Goal: Communication & Community: Answer question/provide support

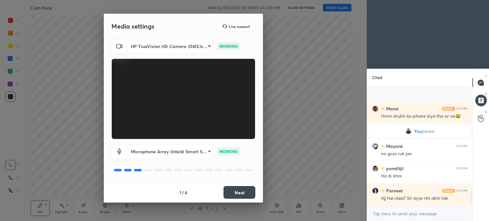
scroll to position [906, 0]
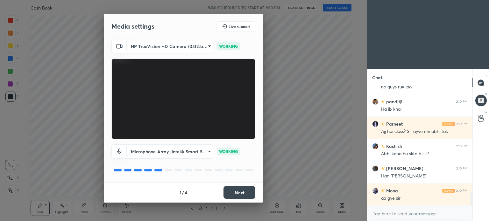
click at [242, 188] on button "Next" at bounding box center [240, 192] width 32 height 13
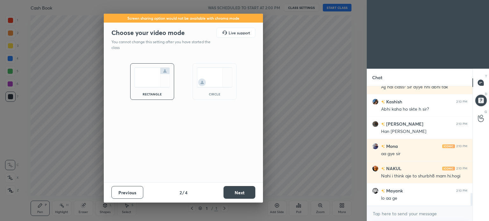
scroll to position [995, 0]
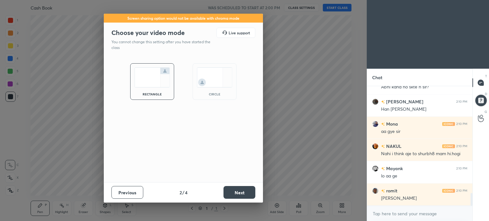
click at [242, 188] on button "Next" at bounding box center [240, 192] width 32 height 13
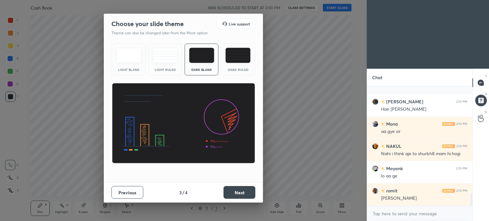
scroll to position [1039, 0]
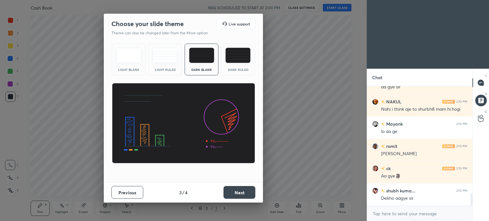
click at [242, 53] on img at bounding box center [238, 55] width 25 height 15
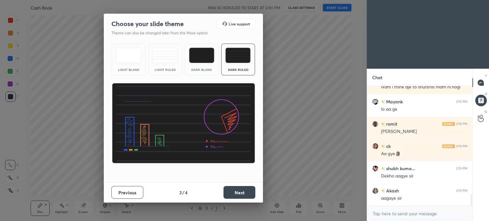
scroll to position [1084, 0]
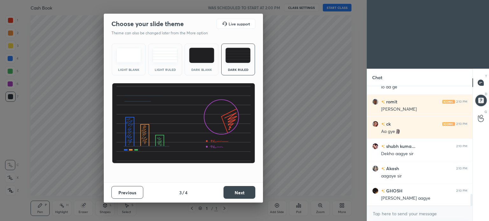
click at [248, 195] on button "Next" at bounding box center [240, 192] width 32 height 13
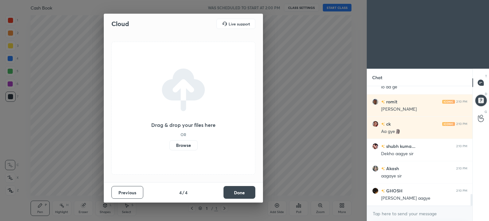
click at [248, 195] on button "Done" at bounding box center [240, 192] width 32 height 13
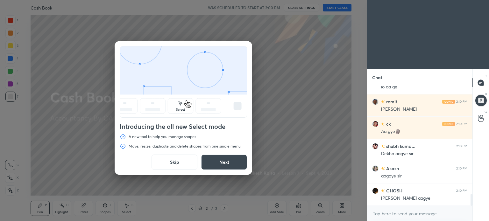
click at [178, 162] on button "Skip" at bounding box center [175, 162] width 46 height 15
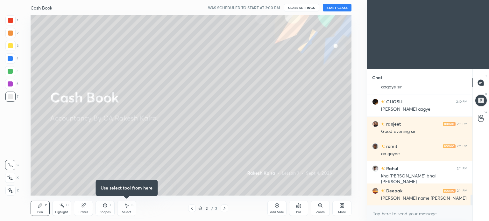
scroll to position [1196, 0]
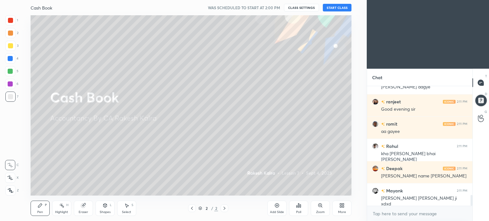
click at [334, 6] on button "START CLASS" at bounding box center [337, 8] width 29 height 8
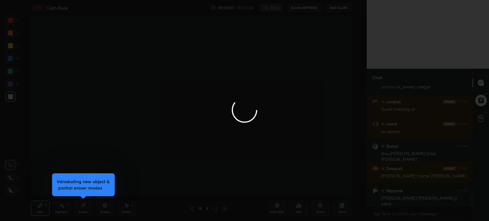
scroll to position [0, 0]
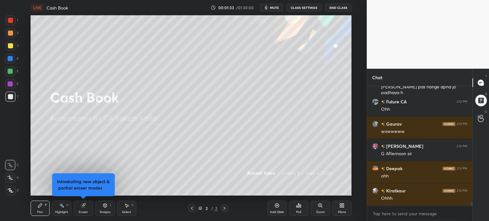
click at [348, 208] on div "More" at bounding box center [342, 208] width 19 height 15
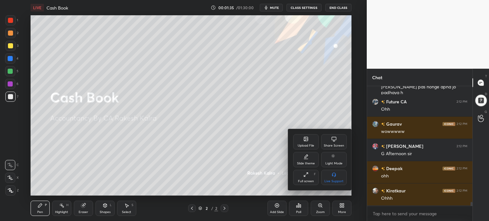
click at [307, 143] on div "Upload File" at bounding box center [305, 141] width 25 height 15
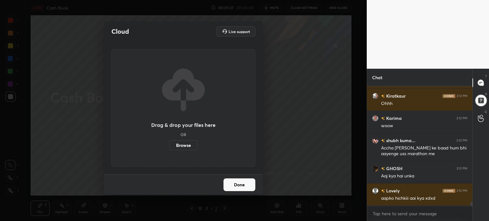
click at [192, 145] on label "Browse" at bounding box center [184, 146] width 28 height 10
click at [170, 145] on input "Browse" at bounding box center [170, 146] width 0 height 10
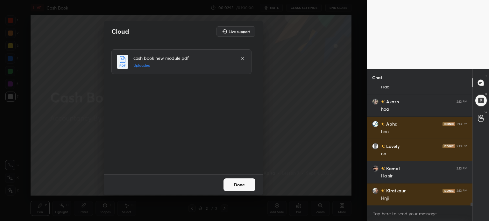
click at [247, 189] on button "Done" at bounding box center [240, 185] width 32 height 13
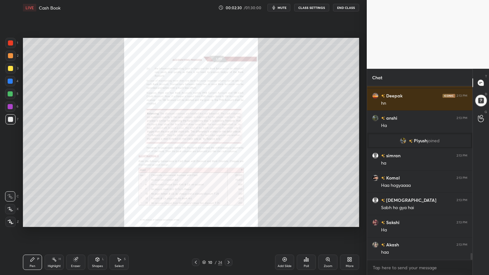
click at [328, 221] on icon at bounding box center [328, 259] width 0 height 1
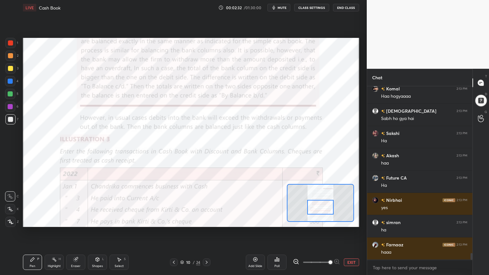
drag, startPoint x: 324, startPoint y: 208, endPoint x: 323, endPoint y: 231, distance: 22.3
click at [323, 221] on div "Setting up your live class Poll for secs No correct answer Start poll" at bounding box center [191, 132] width 342 height 235
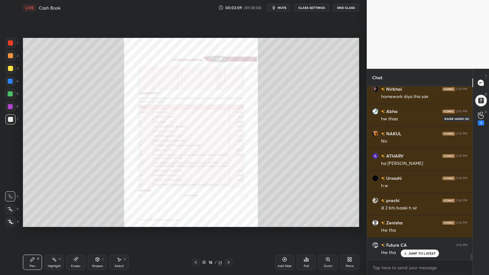
click at [480, 119] on div "1" at bounding box center [481, 119] width 6 height 14
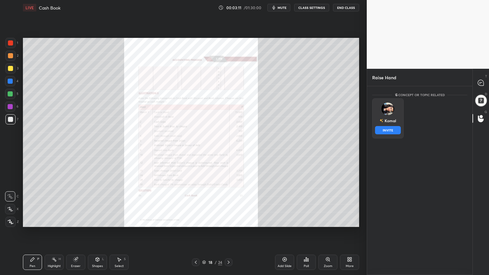
click at [389, 120] on div "[PERSON_NAME] INVITE" at bounding box center [389, 118] width 32 height 40
click at [389, 131] on button "INVITE" at bounding box center [388, 130] width 26 height 8
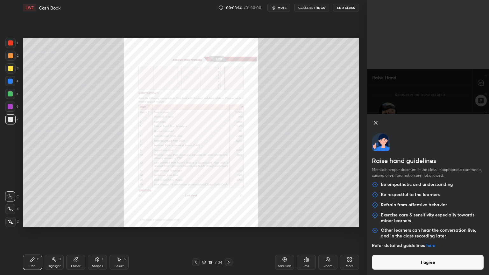
click at [441, 221] on button "I agree" at bounding box center [428, 262] width 112 height 15
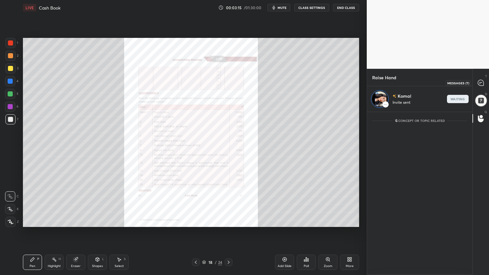
click at [484, 88] on div at bounding box center [481, 82] width 13 height 11
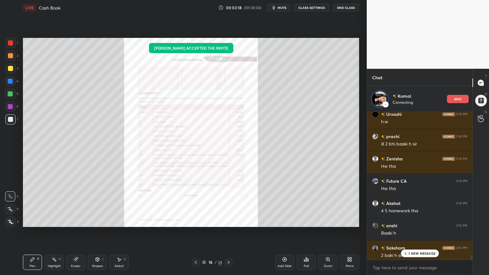
click at [423, 221] on p "1 NEW MESSAGE" at bounding box center [422, 254] width 27 height 4
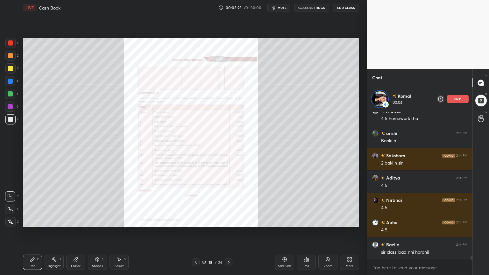
click at [330, 221] on icon at bounding box center [328, 259] width 5 height 5
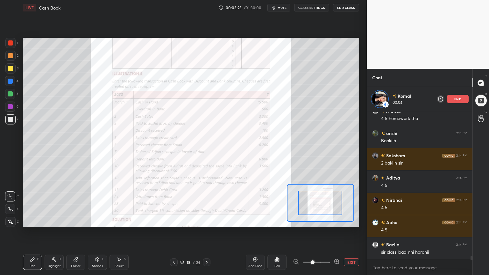
click at [330, 221] on div at bounding box center [316, 263] width 47 height 8
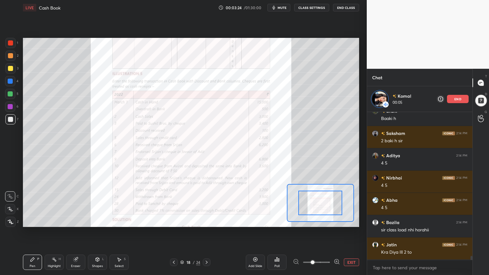
click at [330, 221] on div at bounding box center [316, 263] width 47 height 8
click at [332, 221] on div at bounding box center [316, 263] width 47 height 8
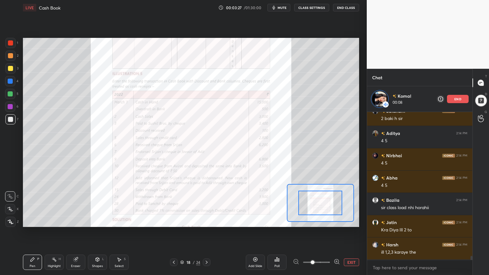
click at [335, 221] on icon at bounding box center [337, 262] width 6 height 6
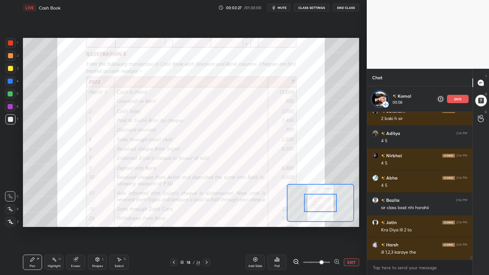
click at [335, 221] on icon at bounding box center [337, 262] width 6 height 6
click at [324, 221] on span at bounding box center [322, 263] width 4 height 4
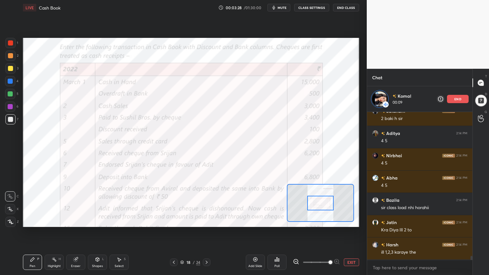
click at [333, 221] on span at bounding box center [331, 263] width 4 height 4
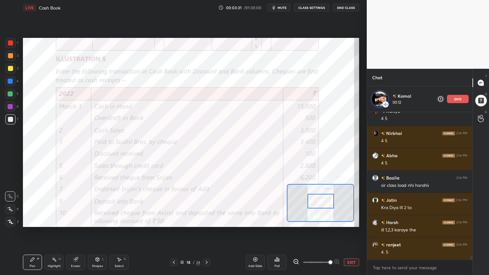
click at [318, 198] on div at bounding box center [321, 201] width 26 height 15
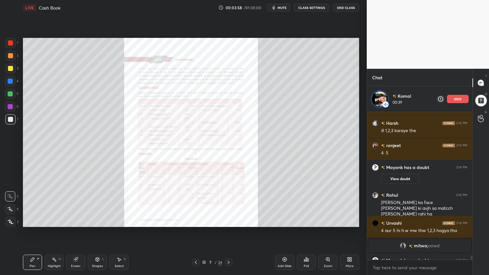
scroll to position [5189, 0]
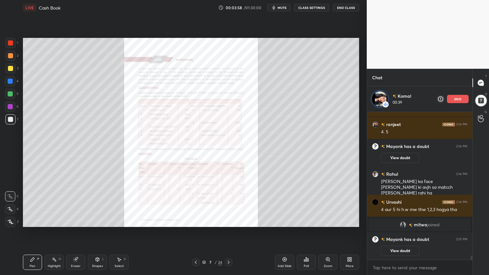
click at [322, 221] on div "Zoom" at bounding box center [328, 262] width 19 height 15
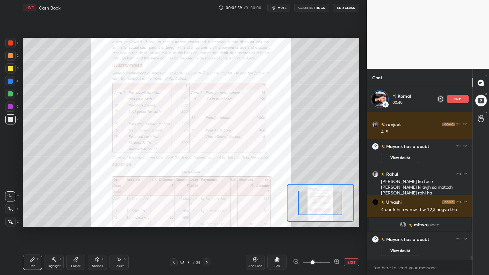
click at [322, 221] on div "Add Slide Poll EXIT" at bounding box center [302, 263] width 113 height 36
click at [335, 221] on icon at bounding box center [337, 262] width 6 height 6
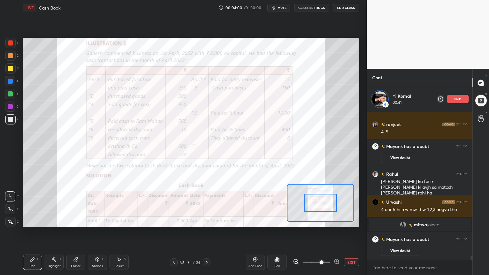
click at [335, 221] on icon at bounding box center [337, 262] width 6 height 6
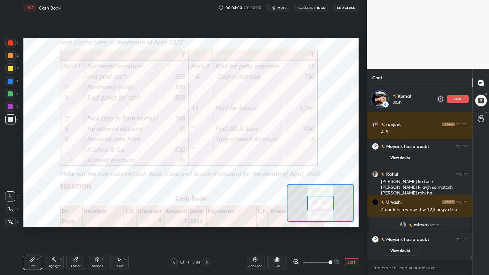
click at [333, 221] on span at bounding box center [331, 263] width 4 height 4
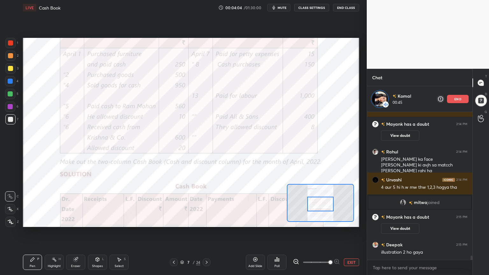
click at [322, 210] on div at bounding box center [320, 204] width 26 height 15
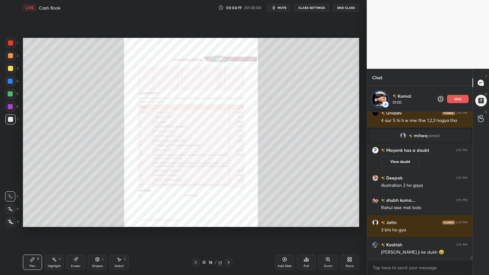
scroll to position [5293, 0]
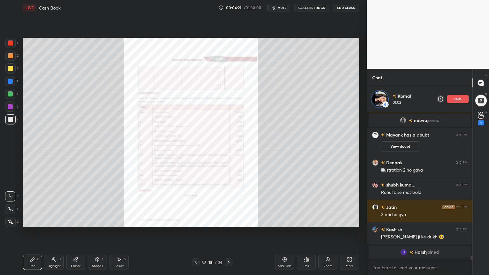
click at [333, 221] on div "Zoom" at bounding box center [328, 262] width 19 height 15
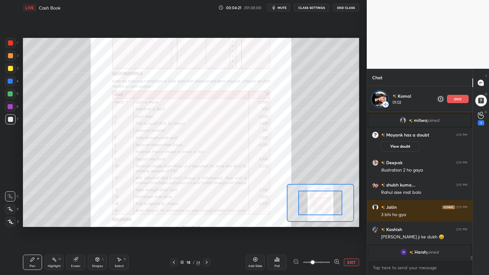
click at [333, 221] on div at bounding box center [316, 263] width 47 height 8
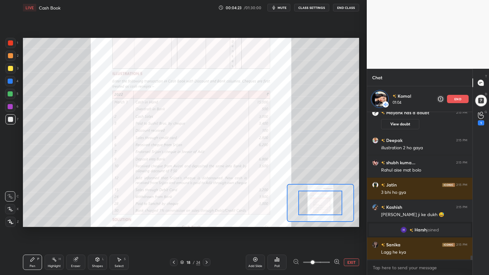
click at [335, 221] on div at bounding box center [316, 263] width 47 height 8
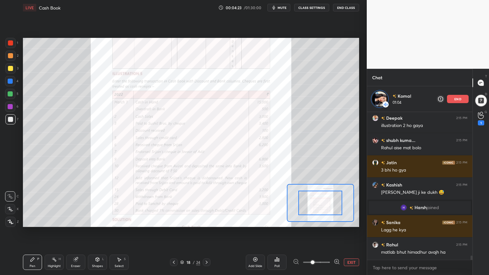
click at [335, 221] on icon at bounding box center [337, 262] width 4 height 4
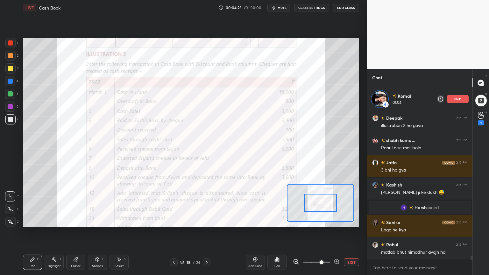
click at [335, 221] on icon at bounding box center [337, 262] width 4 height 4
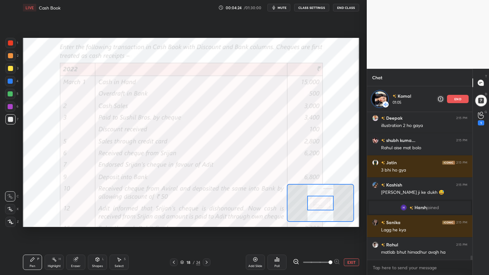
click at [333, 221] on span at bounding box center [331, 263] width 4 height 4
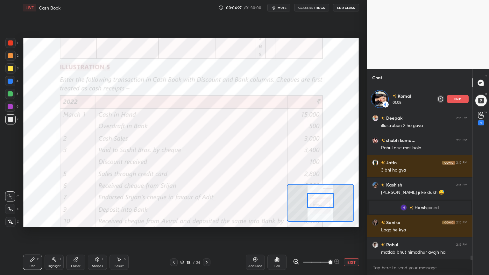
click at [318, 200] on div at bounding box center [320, 200] width 26 height 15
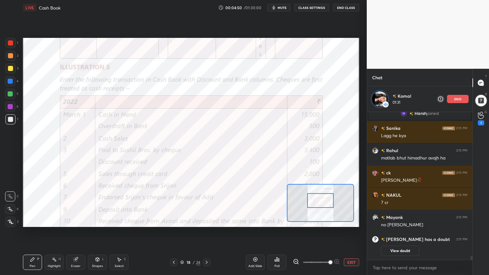
scroll to position [5378, 0]
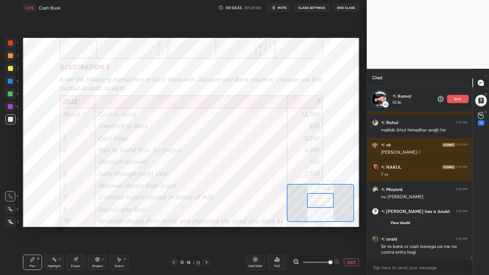
click at [363, 166] on div "1 2 3 4 5 6 7 C X Z C X Z E E Erase all H H LIVE Cash Book 00:04:55 / 01:30:00 …" at bounding box center [183, 137] width 367 height 275
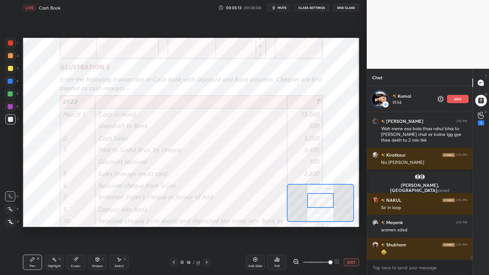
scroll to position [5530, 0]
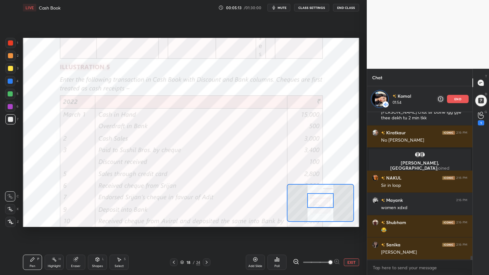
click at [464, 99] on div "end" at bounding box center [458, 99] width 22 height 8
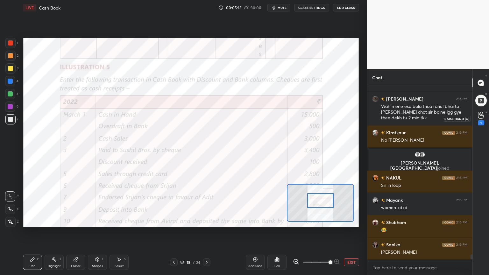
click at [478, 120] on div "1" at bounding box center [481, 119] width 6 height 14
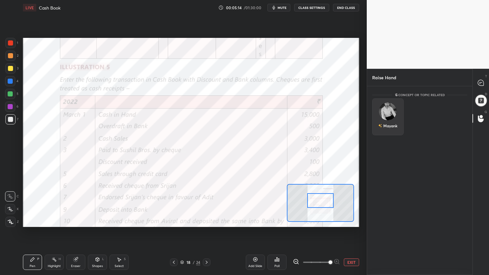
click at [388, 113] on img "grid" at bounding box center [388, 112] width 18 height 18
click at [392, 133] on button "INVITE" at bounding box center [388, 130] width 26 height 8
click at [481, 81] on icon at bounding box center [481, 83] width 6 height 6
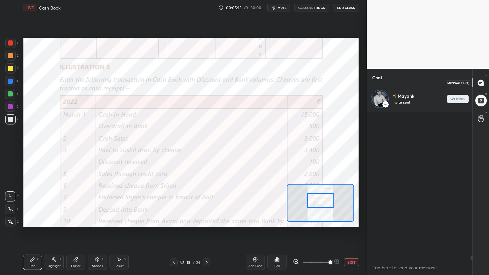
scroll to position [146, 104]
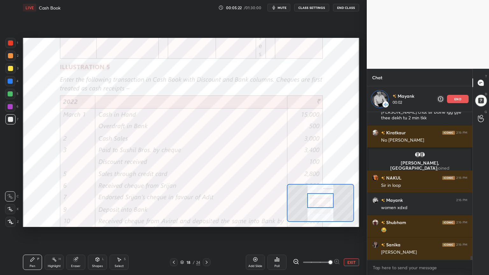
click at [8, 46] on div at bounding box center [10, 43] width 10 height 10
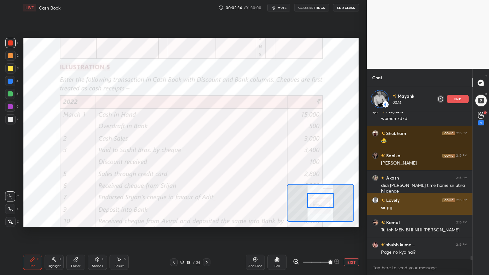
scroll to position [5768, 0]
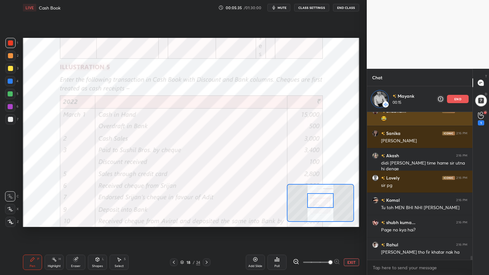
click at [461, 100] on p "end" at bounding box center [458, 99] width 7 height 3
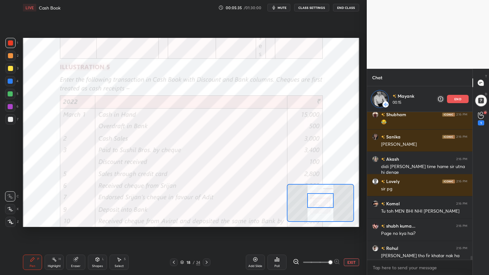
scroll to position [2, 2]
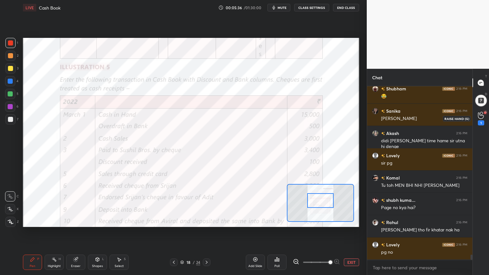
click at [482, 120] on div "1" at bounding box center [481, 122] width 6 height 5
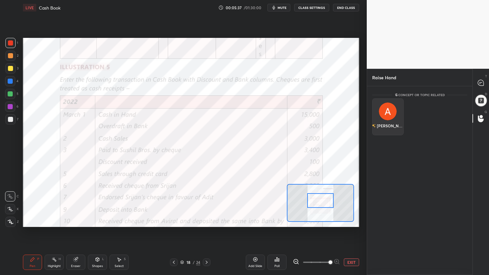
click at [388, 116] on div "[PERSON_NAME]" at bounding box center [389, 116] width 32 height 37
click at [390, 131] on button "INVITE" at bounding box center [388, 130] width 26 height 8
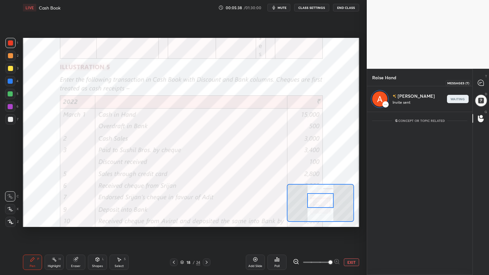
click at [484, 84] on icon at bounding box center [481, 83] width 7 height 7
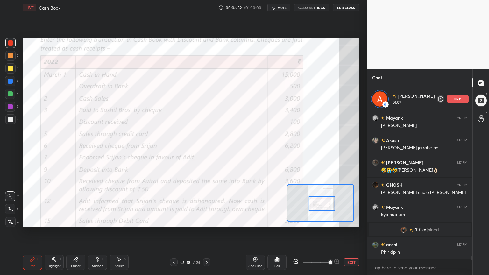
scroll to position [6026, 0]
click at [460, 98] on p "end" at bounding box center [458, 99] width 7 height 3
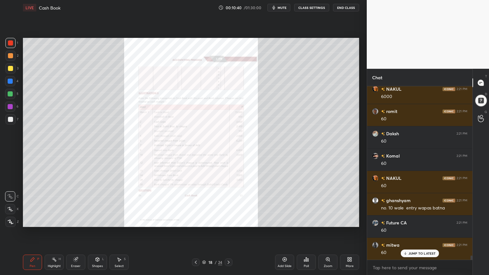
scroll to position [6902, 0]
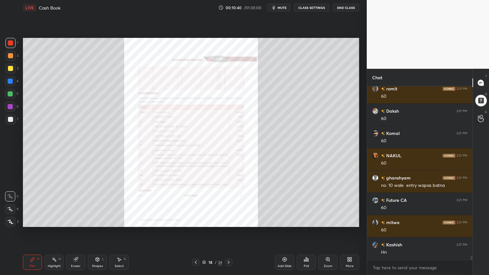
click at [352, 221] on div "More" at bounding box center [350, 266] width 8 height 3
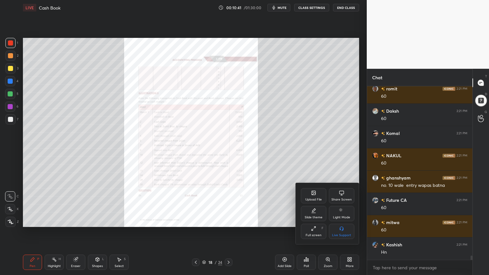
click at [317, 216] on div "Slide theme" at bounding box center [314, 217] width 18 height 3
click at [346, 217] on div "Light Ruled" at bounding box center [342, 217] width 17 height 3
click at [345, 221] on div at bounding box center [244, 137] width 489 height 275
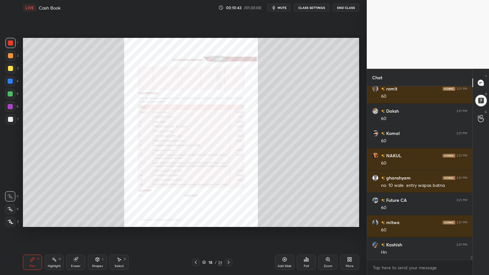
click at [285, 221] on icon at bounding box center [284, 259] width 5 height 5
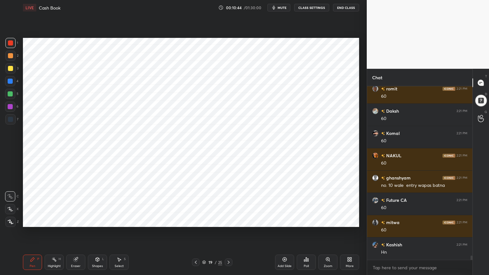
click at [10, 79] on div at bounding box center [10, 81] width 5 height 5
click at [14, 220] on div at bounding box center [10, 222] width 10 height 10
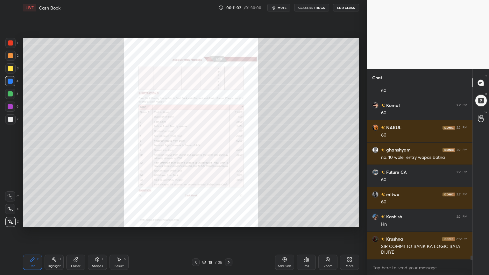
scroll to position [6952, 0]
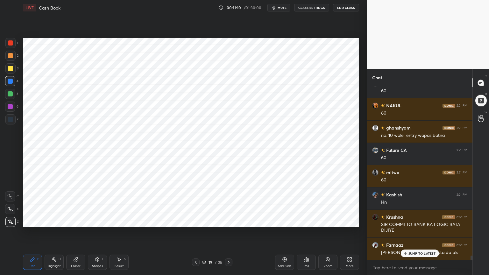
click at [94, 221] on div "Shapes" at bounding box center [97, 266] width 11 height 3
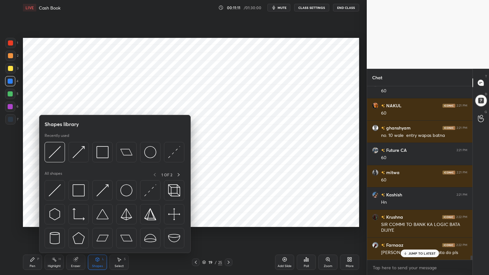
click at [96, 221] on div "Shapes L" at bounding box center [97, 262] width 19 height 15
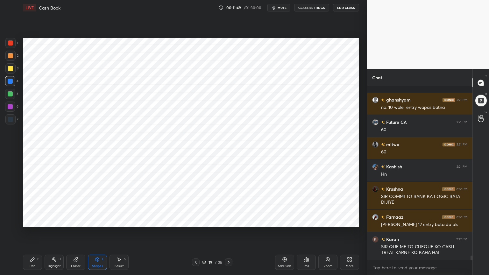
scroll to position [7014, 0]
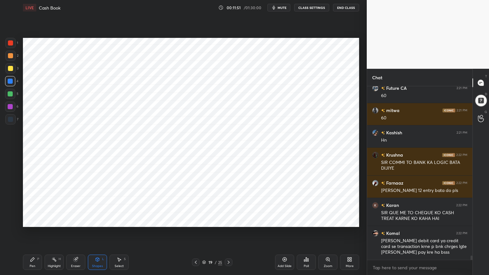
click at [32, 221] on div "Pen" at bounding box center [33, 266] width 6 height 3
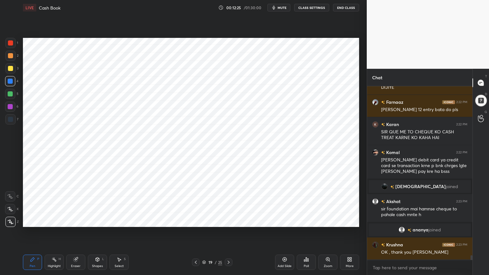
scroll to position [6803, 0]
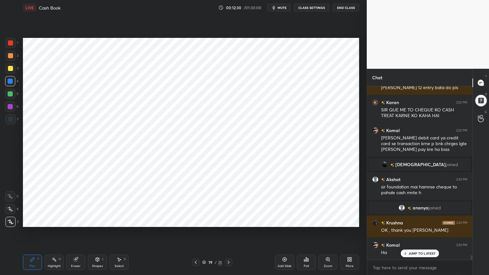
click at [12, 121] on div at bounding box center [10, 119] width 5 height 5
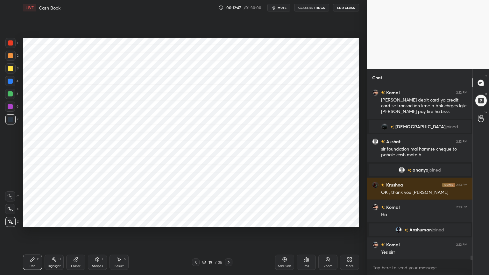
scroll to position [6856, 0]
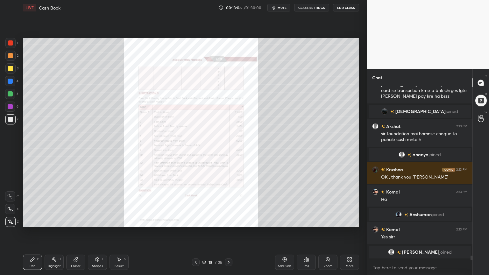
click at [327, 221] on icon at bounding box center [328, 260] width 4 height 4
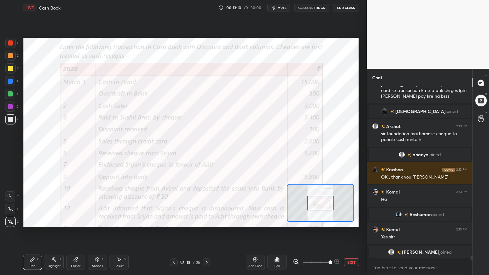
scroll to position [6863, 0]
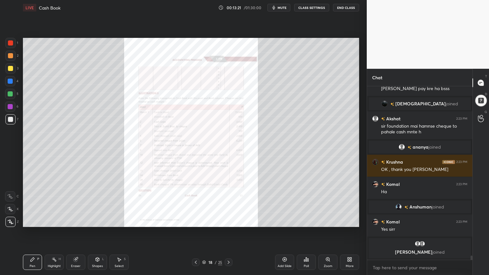
click at [327, 221] on icon at bounding box center [328, 259] width 5 height 5
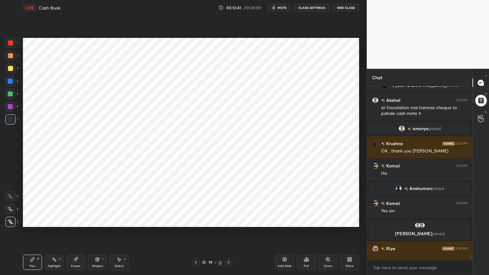
scroll to position [6867, 0]
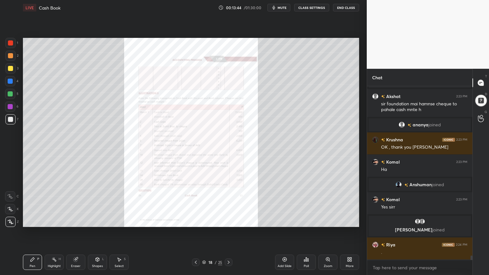
click at [327, 221] on icon at bounding box center [328, 259] width 5 height 5
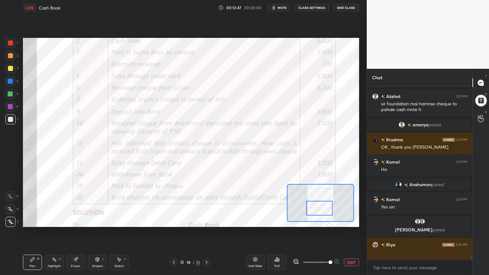
scroll to position [6889, 0]
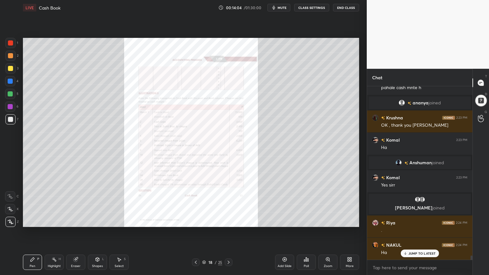
click at [326, 221] on icon at bounding box center [328, 259] width 5 height 5
click at [326, 221] on div "Zoom" at bounding box center [328, 262] width 19 height 15
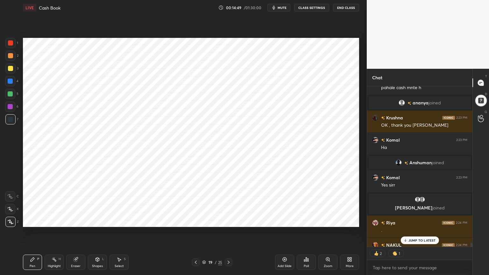
scroll to position [6931, 0]
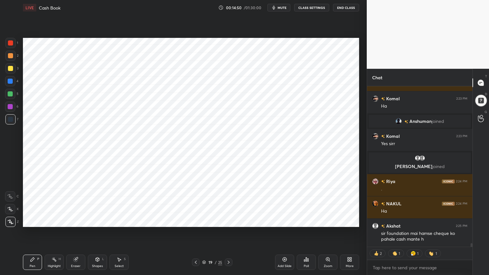
type textarea "x"
click at [308, 6] on button "CLASS SETTINGS" at bounding box center [311, 8] width 35 height 8
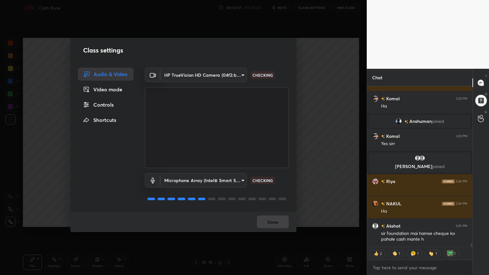
click at [110, 107] on div "Controls" at bounding box center [105, 104] width 55 height 13
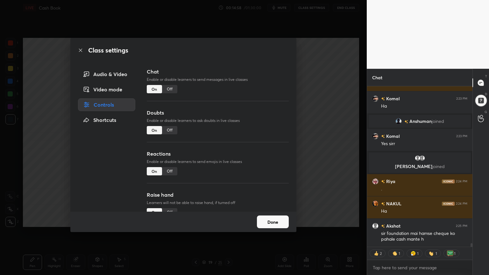
click at [168, 173] on div "Off" at bounding box center [169, 171] width 15 height 8
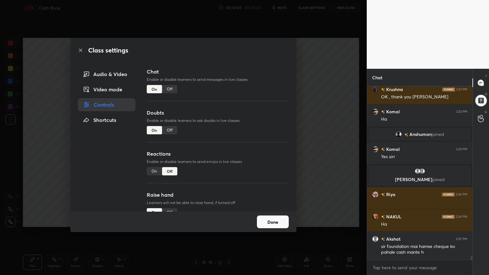
scroll to position [6918, 0]
click at [317, 150] on div "Class settings Audio & Video Video mode Controls Shortcuts Chat Enable or disab…" at bounding box center [183, 137] width 367 height 275
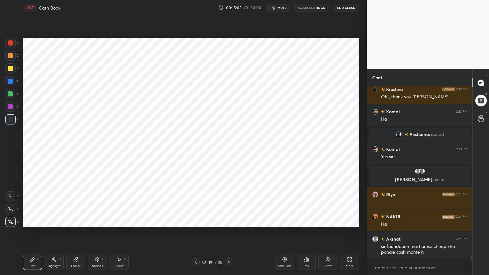
scroll to position [6940, 0]
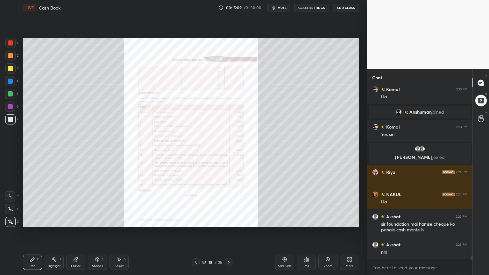
click at [327, 221] on div "Zoom" at bounding box center [328, 266] width 9 height 3
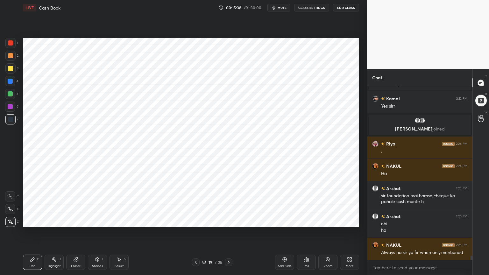
scroll to position [6969, 0]
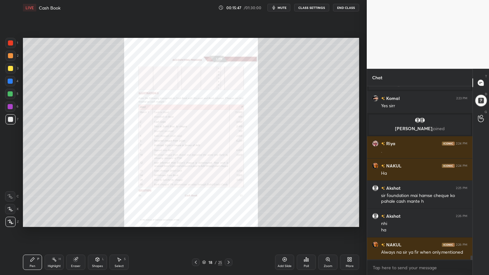
click at [327, 221] on div "Zoom" at bounding box center [328, 262] width 19 height 15
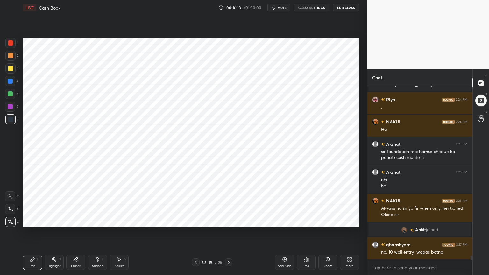
scroll to position [6990, 0]
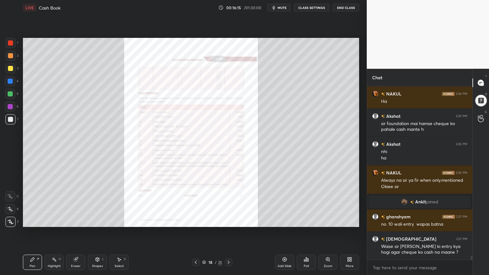
click at [325, 221] on div "Zoom" at bounding box center [328, 262] width 19 height 15
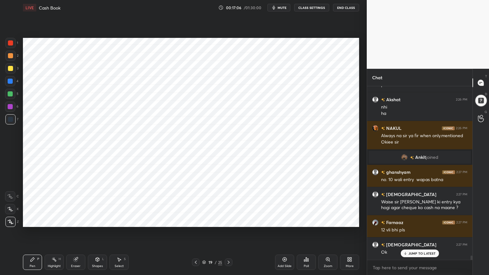
scroll to position [7056, 0]
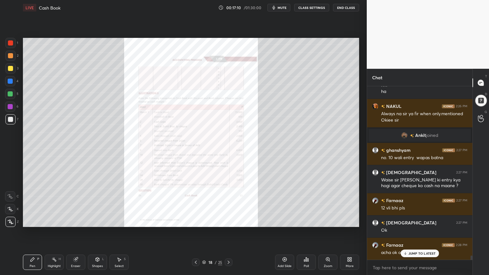
click at [329, 221] on icon at bounding box center [328, 259] width 5 height 5
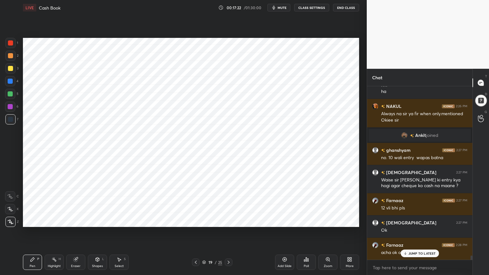
scroll to position [7071, 0]
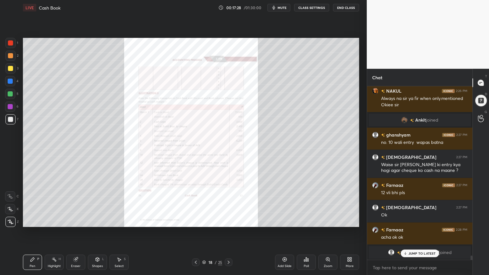
click at [329, 221] on icon at bounding box center [328, 260] width 4 height 4
click at [329, 221] on div "Zoom" at bounding box center [328, 262] width 19 height 15
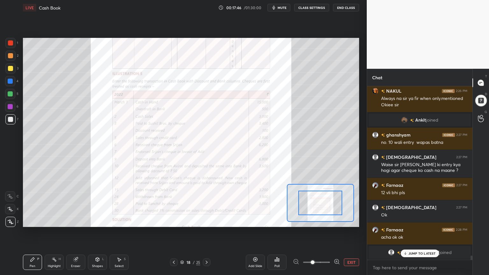
click at [315, 221] on span at bounding box center [313, 263] width 4 height 4
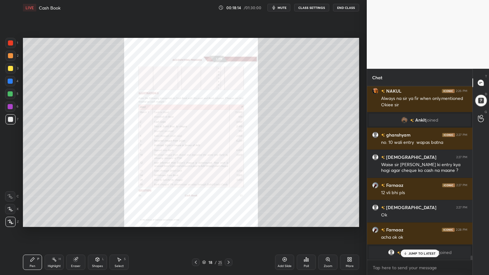
click at [328, 221] on div "Zoom" at bounding box center [328, 262] width 19 height 15
click at [327, 221] on div "Zoom" at bounding box center [328, 266] width 9 height 3
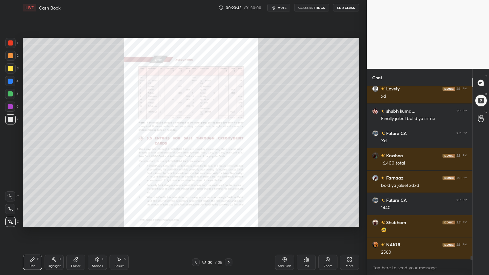
scroll to position [7480, 0]
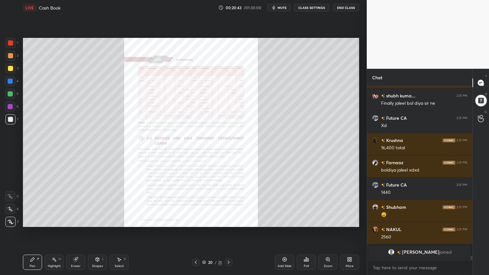
click at [327, 221] on div "Zoom" at bounding box center [328, 266] width 9 height 3
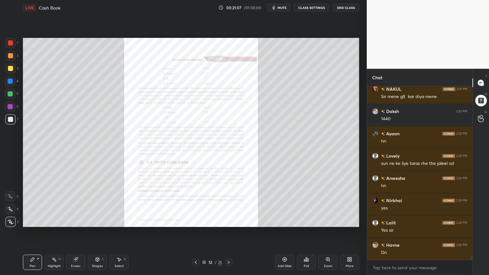
scroll to position [7641, 0]
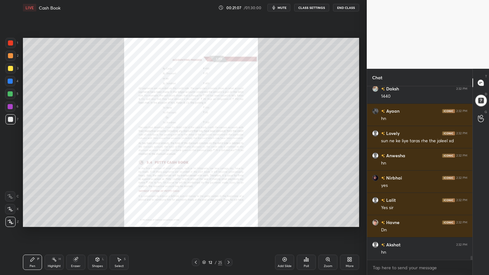
click at [286, 221] on div "Add Slide" at bounding box center [284, 262] width 19 height 15
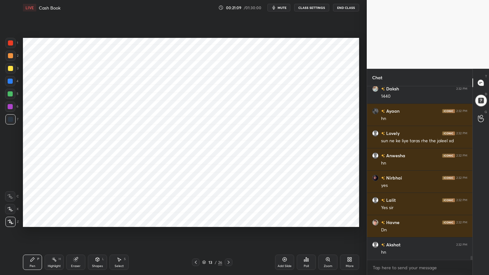
click at [11, 82] on div at bounding box center [10, 81] width 5 height 5
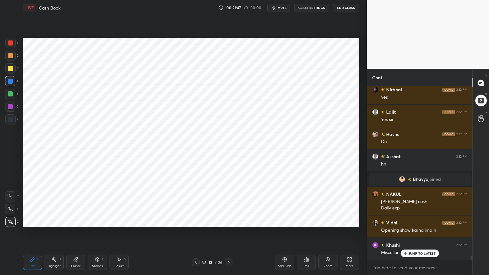
scroll to position [7676, 0]
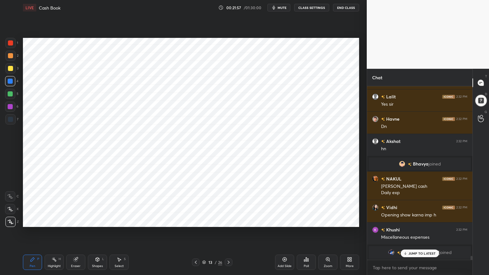
click at [59, 221] on div "Highlight" at bounding box center [54, 266] width 13 height 3
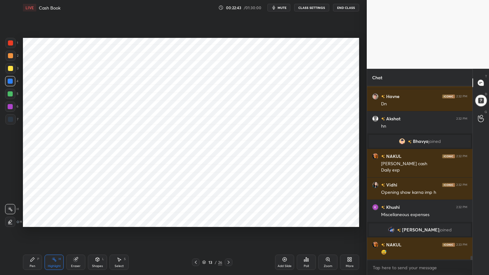
click at [37, 221] on div "Pen P" at bounding box center [32, 262] width 19 height 15
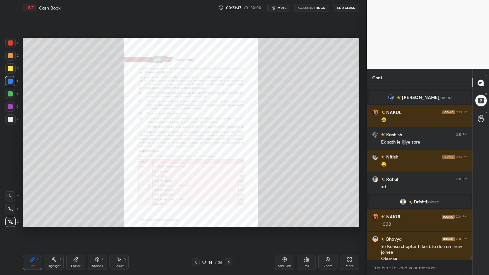
scroll to position [7837, 0]
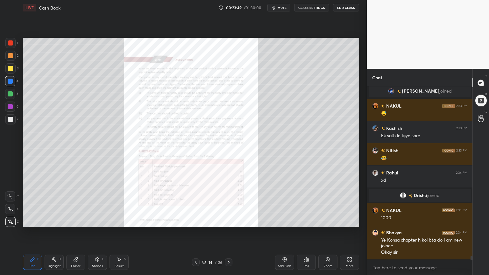
click at [327, 221] on icon at bounding box center [328, 260] width 4 height 4
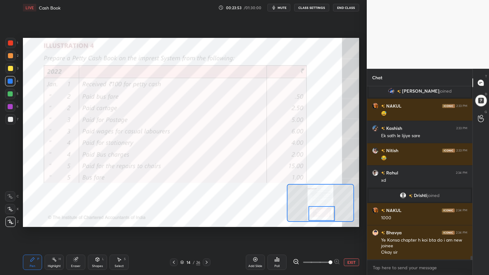
click at [10, 202] on div "X" at bounding box center [12, 208] width 14 height 13
click at [11, 200] on div at bounding box center [10, 197] width 10 height 10
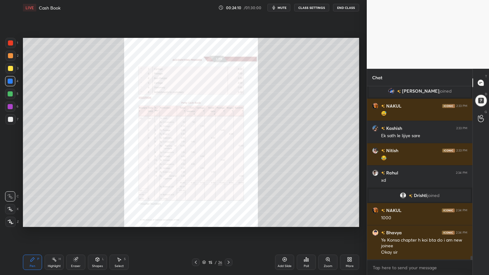
scroll to position [7865, 0]
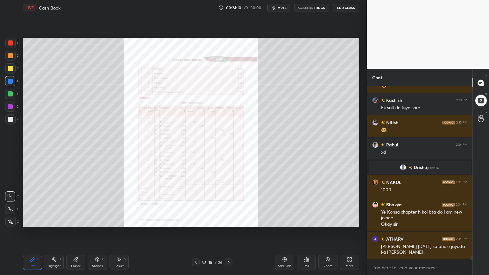
click at [327, 221] on icon at bounding box center [328, 259] width 5 height 5
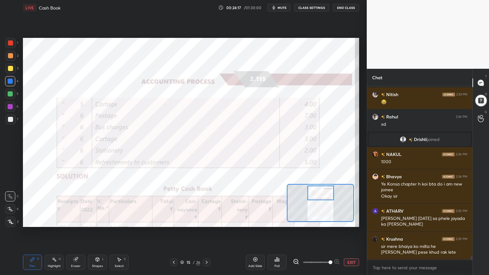
scroll to position [7915, 0]
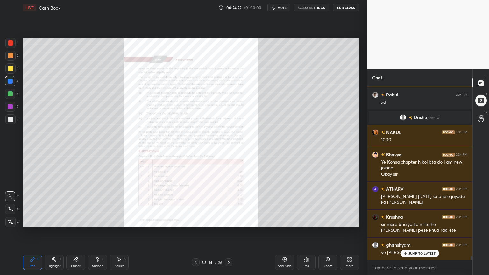
click at [330, 221] on div "Zoom" at bounding box center [328, 262] width 19 height 15
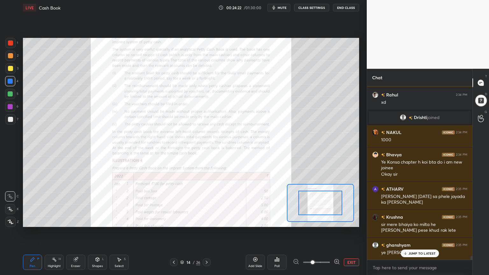
click at [315, 221] on span at bounding box center [313, 263] width 4 height 4
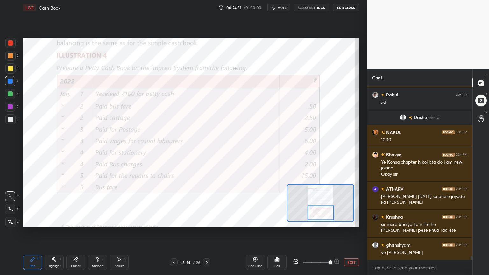
scroll to position [7938, 0]
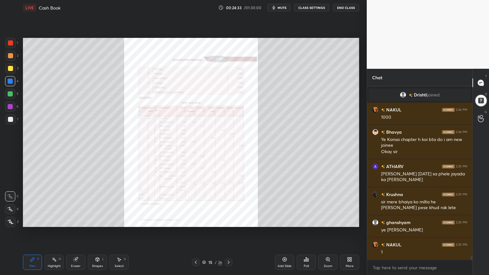
click at [329, 221] on icon at bounding box center [328, 260] width 4 height 4
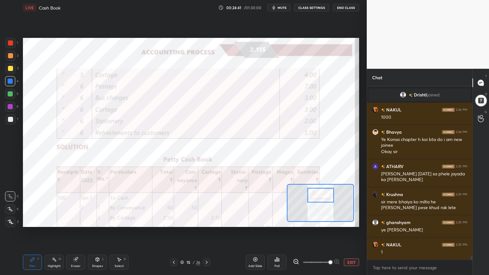
click at [10, 110] on div at bounding box center [10, 107] width 10 height 10
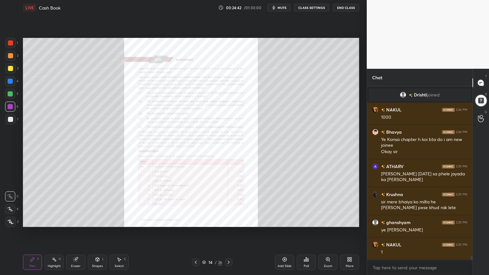
click at [327, 221] on icon at bounding box center [328, 260] width 4 height 4
click at [329, 221] on icon at bounding box center [328, 260] width 4 height 4
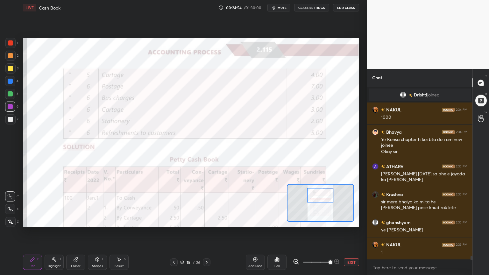
scroll to position [7960, 0]
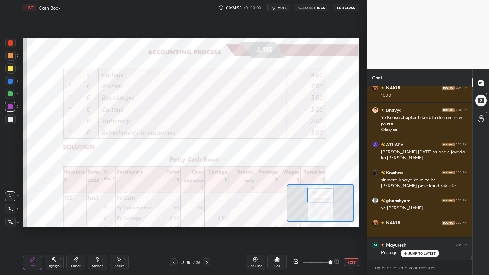
click at [10, 95] on div at bounding box center [10, 93] width 5 height 5
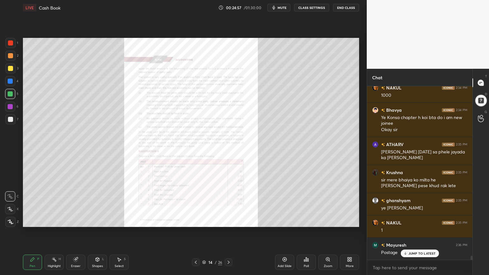
click at [323, 221] on div "Zoom" at bounding box center [328, 262] width 19 height 15
click at [328, 221] on icon at bounding box center [328, 259] width 0 height 1
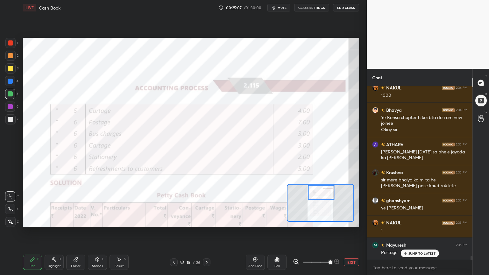
click at [10, 81] on div at bounding box center [10, 81] width 5 height 5
click at [9, 44] on div at bounding box center [10, 42] width 5 height 5
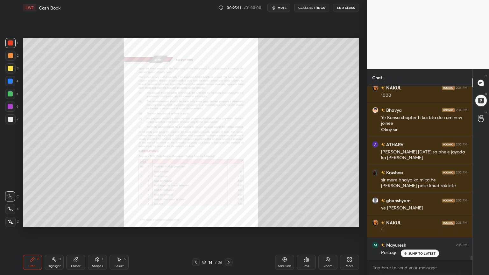
click at [329, 221] on div "Zoom" at bounding box center [328, 266] width 9 height 3
click at [326, 221] on icon at bounding box center [328, 260] width 4 height 4
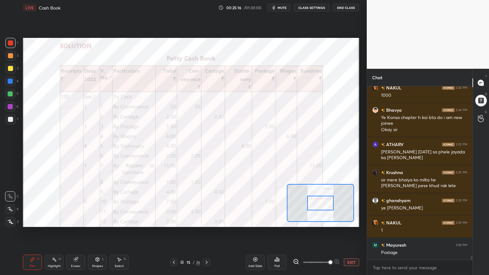
scroll to position [7982, 0]
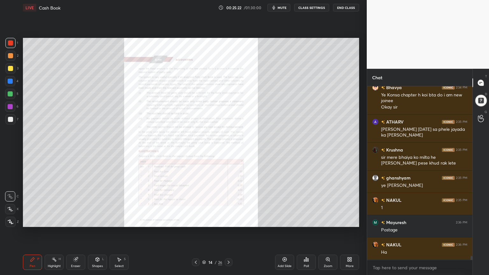
click at [329, 221] on icon at bounding box center [329, 261] width 1 height 1
click at [283, 221] on icon at bounding box center [284, 259] width 5 height 5
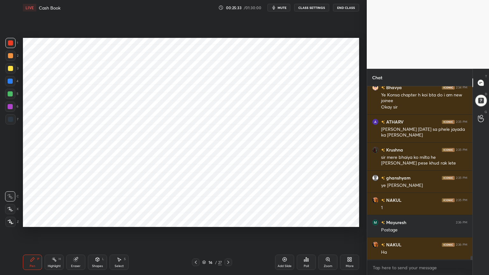
click at [13, 77] on div at bounding box center [10, 81] width 10 height 10
click at [10, 221] on div "1 2 3 4 5 6 7 C X Z C X Z E E Erase all H H LIVE Cash Book 00:25:34 / 01:30:00 …" at bounding box center [181, 137] width 362 height 275
click at [10, 221] on div at bounding box center [10, 222] width 10 height 10
click at [98, 221] on div "Shapes L" at bounding box center [97, 262] width 19 height 15
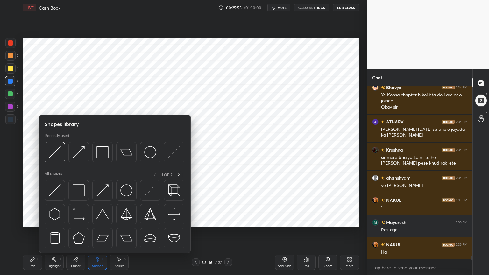
click at [99, 221] on div "Shapes L" at bounding box center [97, 262] width 19 height 15
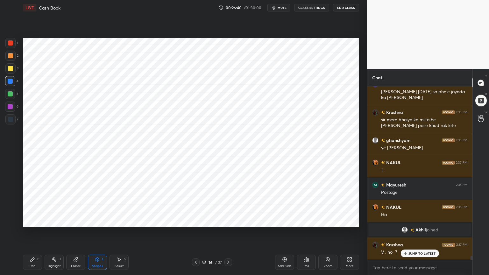
scroll to position [7928, 0]
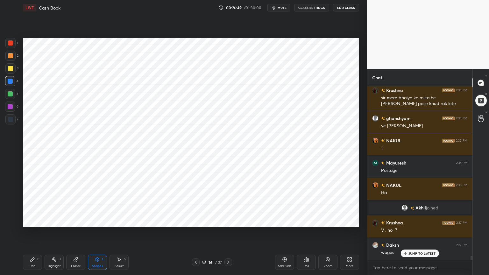
click at [29, 221] on div "Pen P" at bounding box center [32, 262] width 19 height 15
click at [102, 221] on div "Shapes L" at bounding box center [97, 262] width 19 height 15
click at [102, 221] on div "Shapes" at bounding box center [97, 266] width 11 height 3
click at [37, 221] on div "Pen P" at bounding box center [32, 262] width 19 height 15
click at [98, 221] on icon at bounding box center [98, 260] width 4 height 4
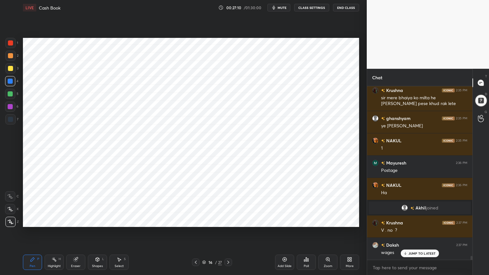
click at [98, 221] on div "Shapes L" at bounding box center [97, 262] width 19 height 15
click at [32, 221] on div "Pen P" at bounding box center [32, 262] width 19 height 15
click at [99, 221] on div "Shapes L" at bounding box center [97, 262] width 19 height 15
click at [98, 221] on div "Shapes L" at bounding box center [97, 262] width 19 height 15
click at [38, 221] on div "Pen P" at bounding box center [32, 262] width 19 height 15
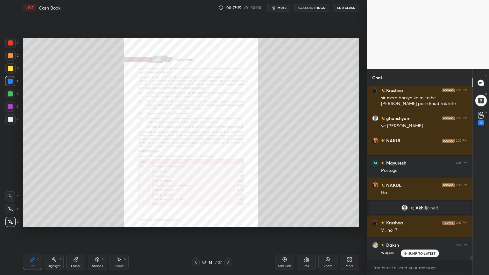
scroll to position [7951, 0]
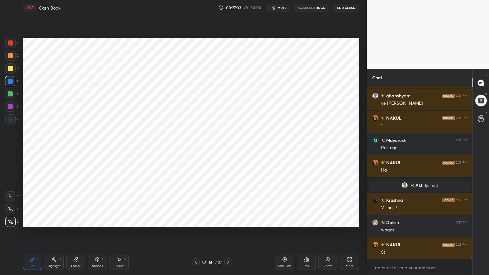
click at [98, 221] on div "Shapes" at bounding box center [97, 266] width 11 height 3
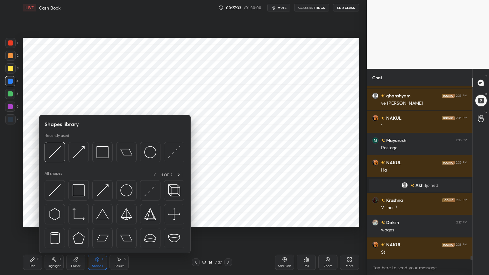
click at [98, 221] on div "Shapes" at bounding box center [97, 266] width 11 height 3
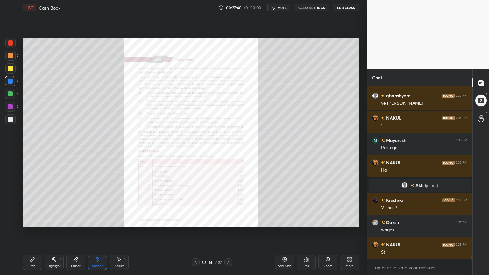
scroll to position [7973, 0]
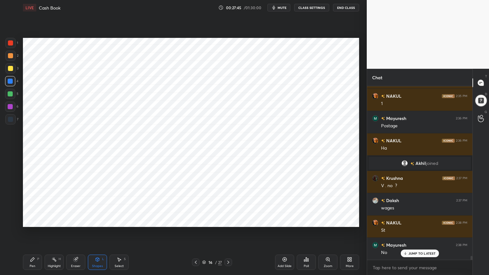
click at [34, 221] on div "Pen" at bounding box center [33, 266] width 6 height 3
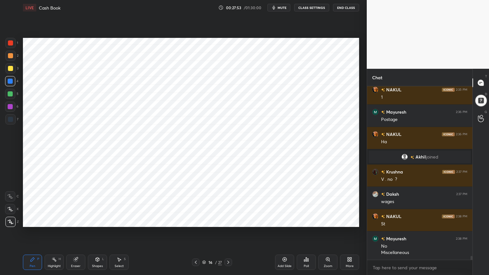
scroll to position [8002, 0]
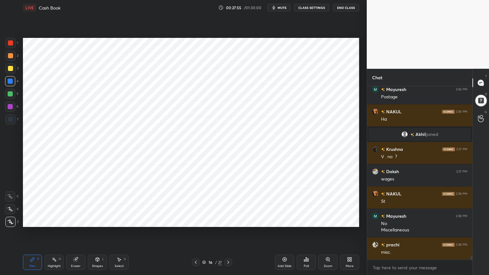
click at [11, 117] on div at bounding box center [10, 119] width 5 height 5
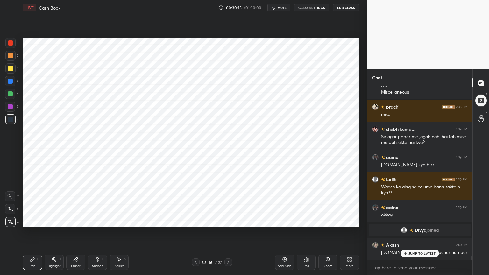
scroll to position [8105, 0]
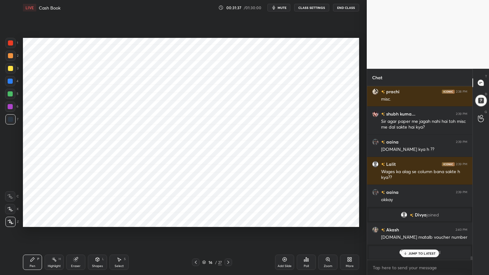
click at [97, 221] on div "Shapes L" at bounding box center [97, 262] width 19 height 15
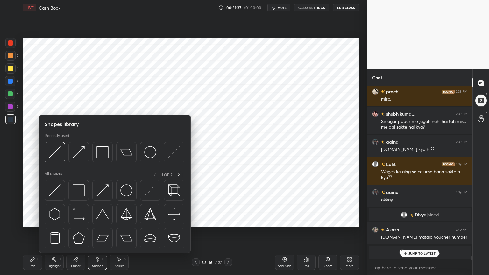
click at [99, 221] on icon at bounding box center [97, 259] width 5 height 5
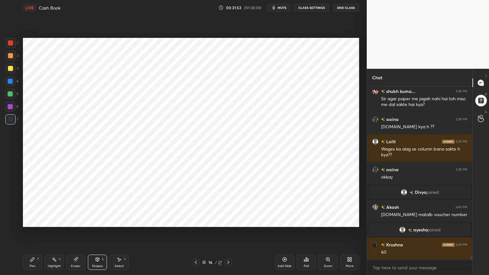
scroll to position [8150, 0]
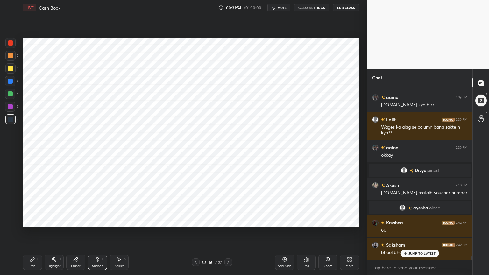
click at [306, 221] on icon at bounding box center [306, 260] width 1 height 4
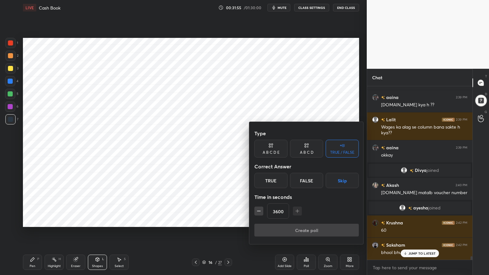
click at [348, 180] on button "Skip" at bounding box center [342, 180] width 33 height 15
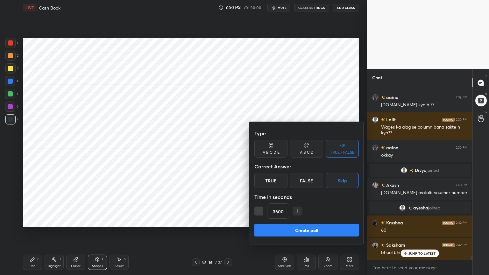
click at [330, 221] on button "Create poll" at bounding box center [307, 230] width 105 height 13
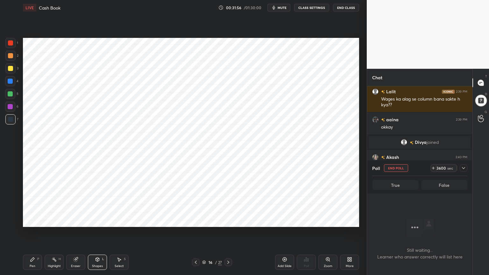
scroll to position [2, 2]
click at [462, 167] on icon at bounding box center [463, 168] width 5 height 5
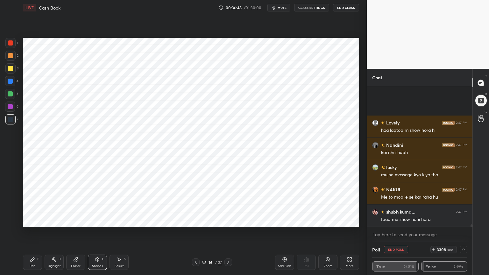
scroll to position [9385, 0]
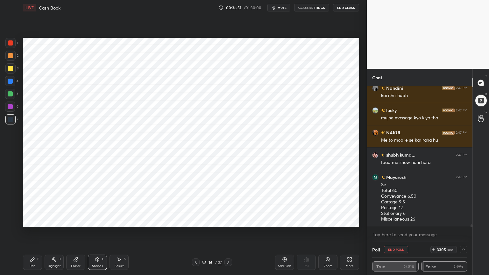
click at [396, 221] on button "End Poll" at bounding box center [396, 250] width 24 height 8
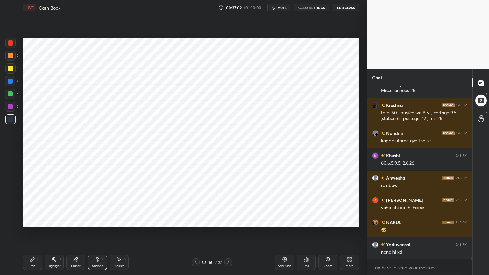
scroll to position [9535, 0]
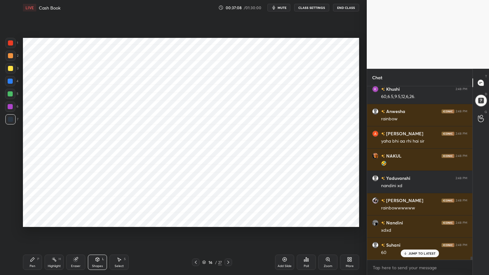
click at [32, 221] on icon at bounding box center [32, 259] width 5 height 5
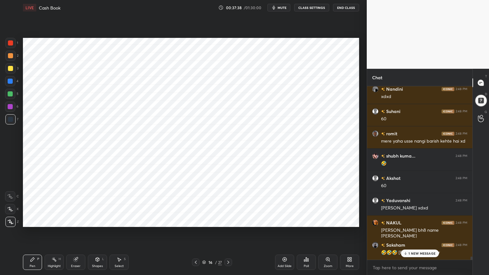
scroll to position [9736, 0]
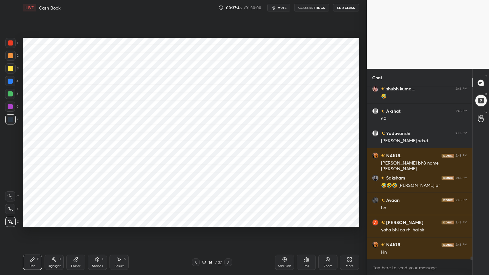
click at [52, 221] on div "Highlight H" at bounding box center [54, 262] width 19 height 15
click at [34, 221] on icon at bounding box center [32, 259] width 5 height 5
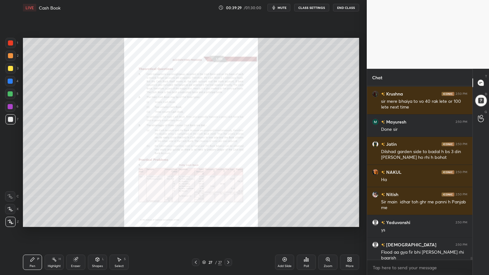
scroll to position [10278, 0]
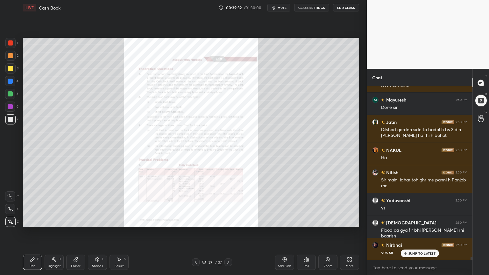
click at [289, 221] on div "Add Slide" at bounding box center [284, 262] width 19 height 15
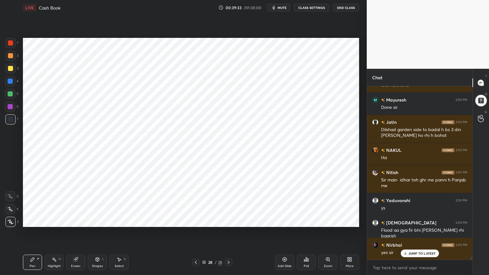
click at [11, 80] on div at bounding box center [10, 81] width 5 height 5
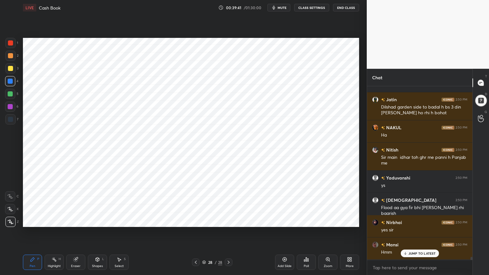
scroll to position [10323, 0]
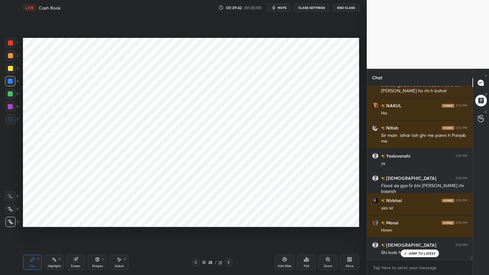
click at [92, 221] on div "Shapes L" at bounding box center [97, 262] width 19 height 15
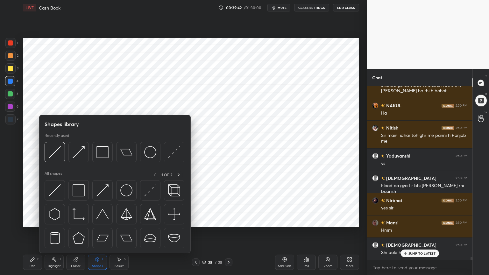
click at [96, 221] on div "Shapes" at bounding box center [97, 266] width 11 height 3
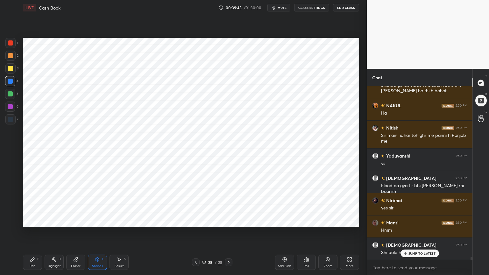
click at [39, 221] on div "Pen P" at bounding box center [32, 262] width 19 height 15
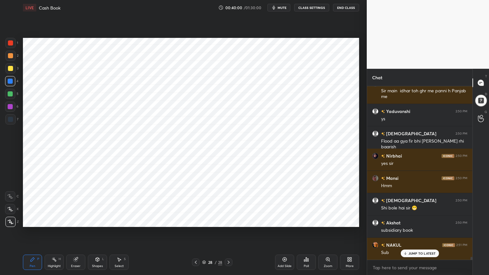
scroll to position [10396, 0]
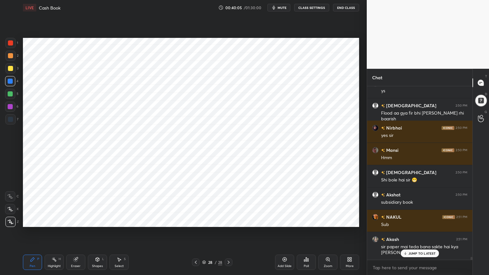
click at [91, 221] on div "Shapes L" at bounding box center [97, 262] width 19 height 15
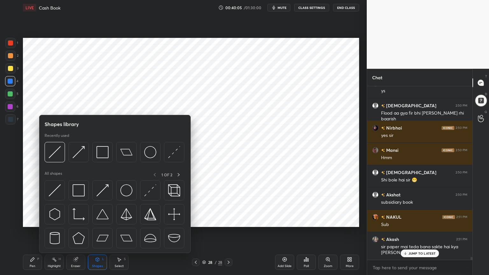
click at [92, 221] on div "Shapes" at bounding box center [97, 266] width 11 height 3
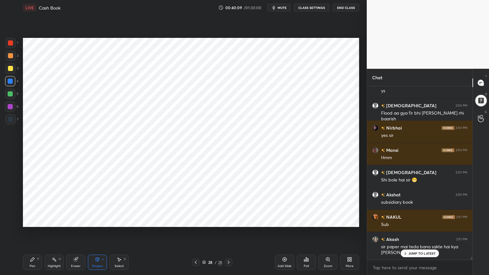
click at [39, 221] on div "P" at bounding box center [38, 259] width 2 height 3
click at [96, 221] on div "Shapes L" at bounding box center [97, 262] width 19 height 15
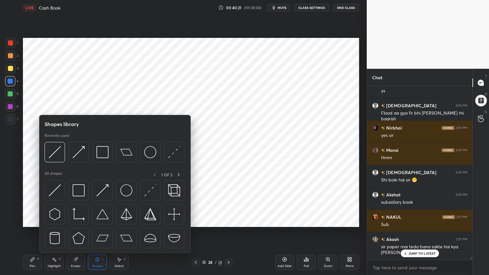
click at [97, 221] on div "Shapes L" at bounding box center [97, 262] width 19 height 15
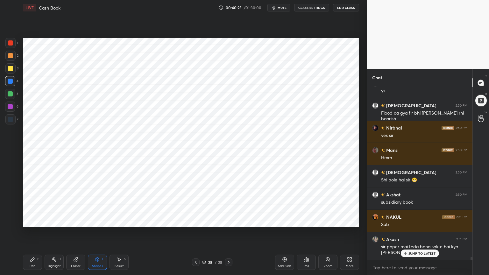
click at [31, 221] on icon at bounding box center [33, 260] width 4 height 4
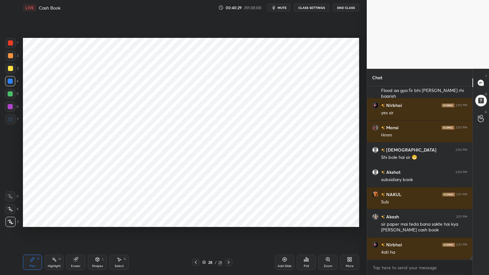
click at [96, 221] on div "Shapes L" at bounding box center [97, 262] width 19 height 15
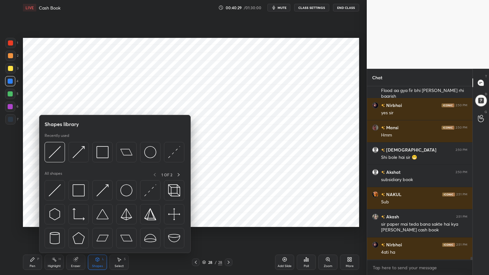
click at [97, 221] on div "Shapes" at bounding box center [97, 266] width 11 height 3
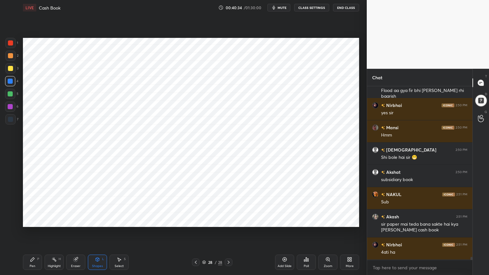
click at [32, 221] on div "Pen P" at bounding box center [32, 262] width 19 height 15
click at [10, 119] on div at bounding box center [10, 119] width 5 height 5
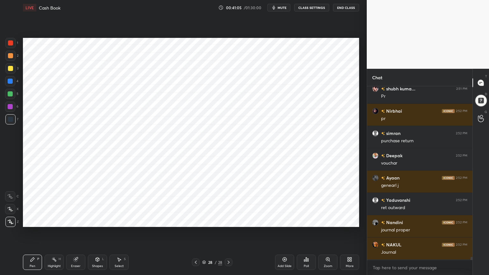
scroll to position [10787, 0]
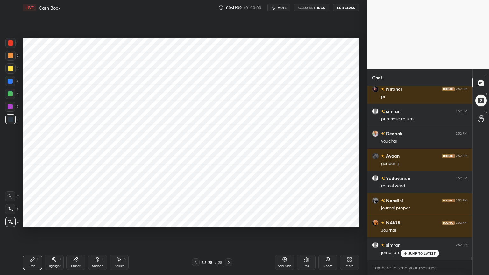
click at [9, 108] on div at bounding box center [10, 106] width 5 height 5
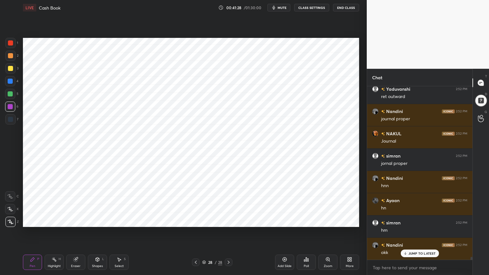
scroll to position [10899, 0]
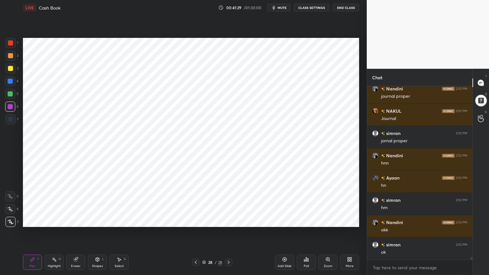
click at [10, 46] on div at bounding box center [10, 43] width 10 height 10
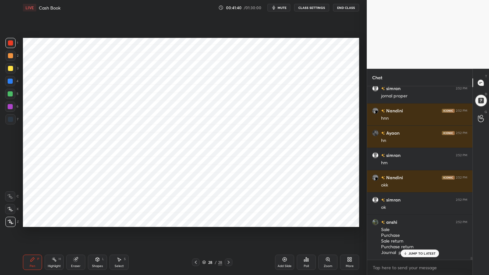
click at [57, 221] on div "Highlight H" at bounding box center [54, 262] width 19 height 15
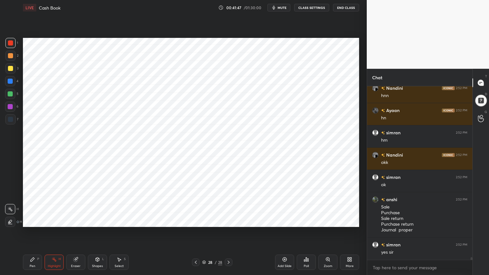
scroll to position [10988, 0]
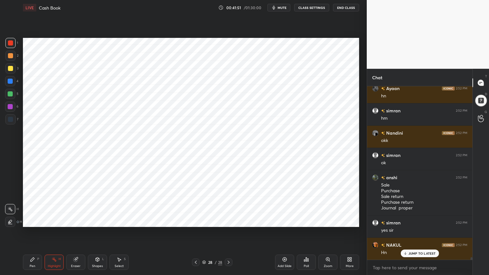
click at [32, 221] on div "Pen P" at bounding box center [32, 262] width 19 height 15
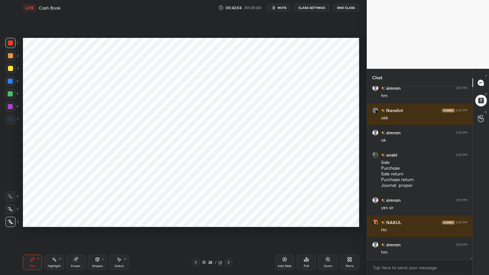
click at [59, 221] on div "Highlight H" at bounding box center [54, 262] width 19 height 15
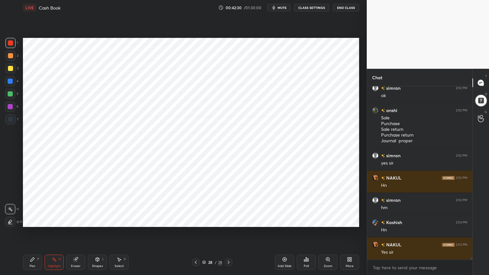
scroll to position [11078, 0]
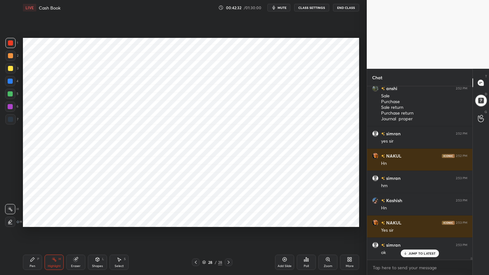
click at [34, 221] on div "Pen P" at bounding box center [32, 262] width 19 height 15
click at [9, 108] on div at bounding box center [10, 106] width 5 height 5
click at [53, 221] on div "Highlight" at bounding box center [54, 266] width 13 height 3
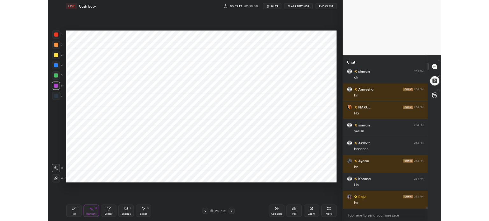
scroll to position [11256, 0]
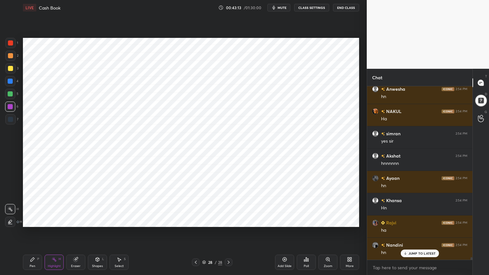
click at [68, 9] on div "LIVE Cash Book" at bounding box center [119, 7] width 193 height 15
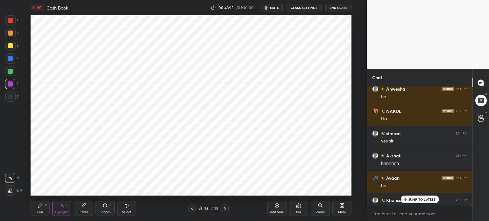
scroll to position [2, 2]
click at [472, 151] on div at bounding box center [471, 146] width 4 height 120
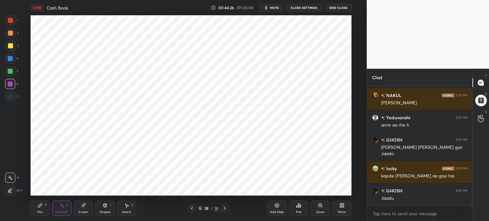
scroll to position [11540, 0]
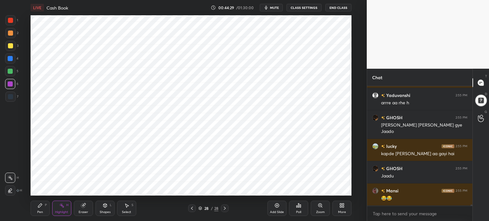
click at [332, 210] on div "Add Slide Poll Zoom More" at bounding box center [310, 209] width 84 height 36
click at [344, 209] on div "More" at bounding box center [342, 208] width 19 height 15
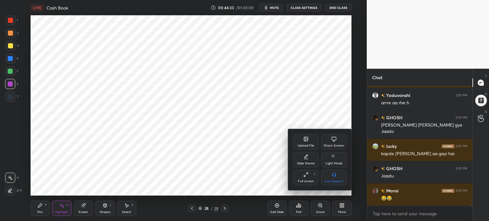
click at [306, 135] on div "Upload File" at bounding box center [305, 141] width 25 height 15
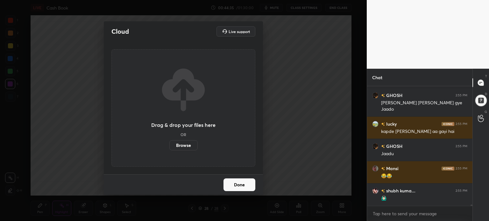
click at [188, 148] on label "Browse" at bounding box center [184, 146] width 28 height 10
click at [170, 148] on input "Browse" at bounding box center [170, 146] width 0 height 10
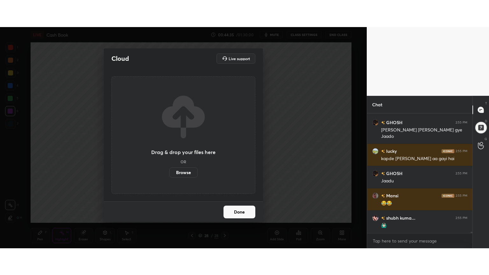
scroll to position [11584, 0]
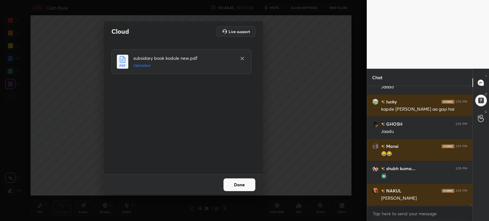
click at [244, 186] on button "Done" at bounding box center [240, 185] width 32 height 13
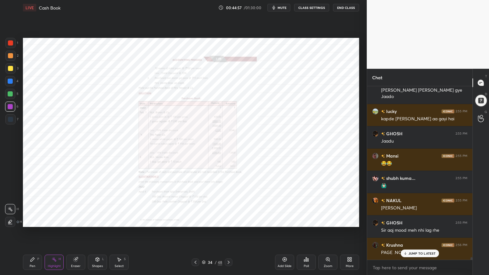
scroll to position [11597, 0]
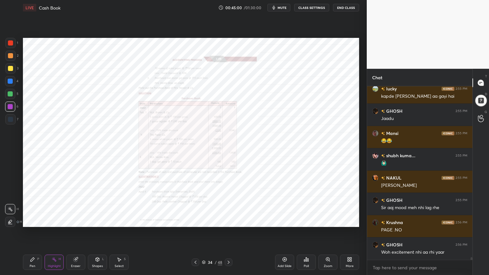
click at [328, 221] on div "Zoom" at bounding box center [328, 262] width 19 height 15
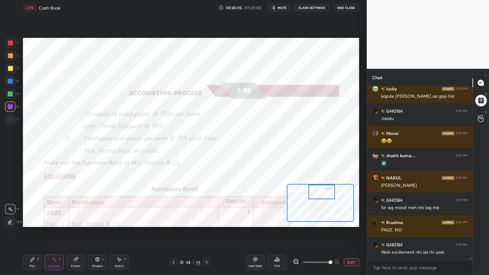
scroll to position [11619, 0]
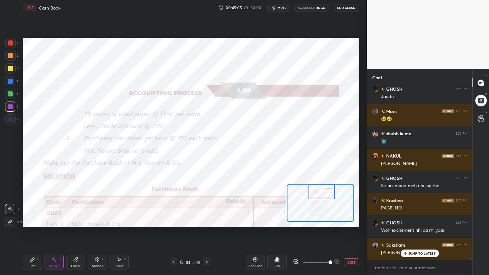
click at [33, 221] on div "Pen P" at bounding box center [32, 262] width 19 height 15
click at [11, 199] on icon at bounding box center [10, 197] width 5 height 4
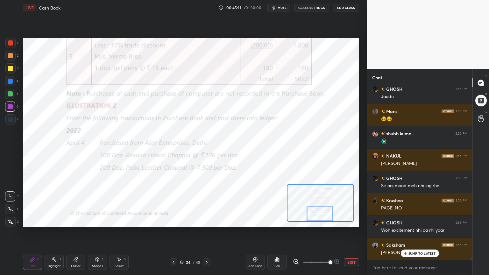
click at [9, 47] on div at bounding box center [10, 43] width 10 height 10
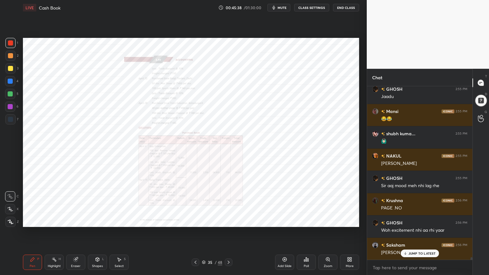
click at [327, 221] on icon at bounding box center [328, 259] width 5 height 5
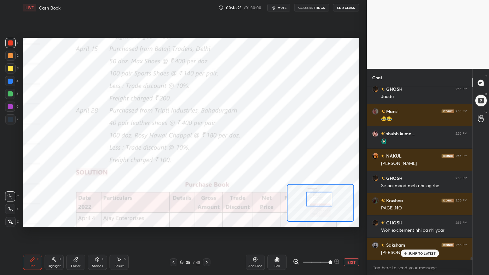
click at [258, 221] on icon at bounding box center [255, 259] width 5 height 5
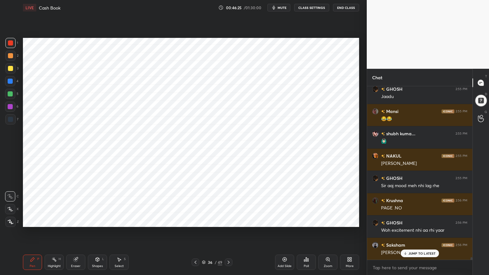
click at [13, 84] on div at bounding box center [10, 81] width 10 height 10
click at [13, 221] on icon at bounding box center [11, 222] width 6 height 4
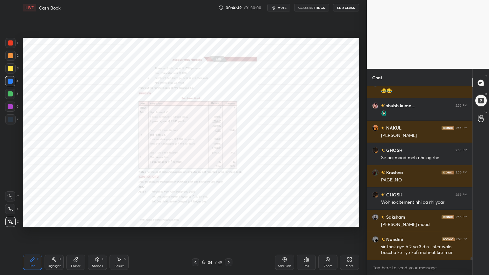
scroll to position [11670, 0]
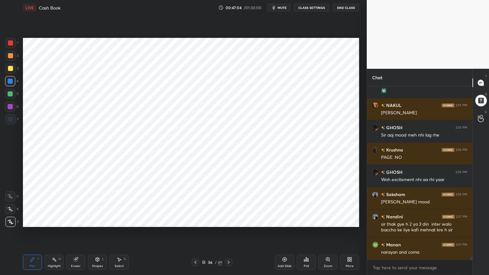
click at [98, 221] on icon at bounding box center [98, 260] width 4 height 4
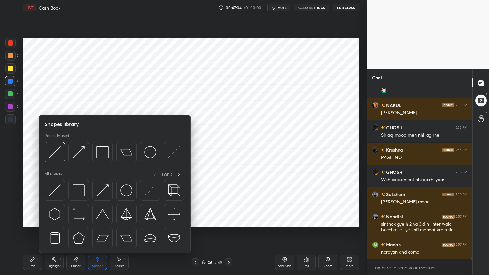
click at [99, 221] on icon at bounding box center [97, 259] width 5 height 5
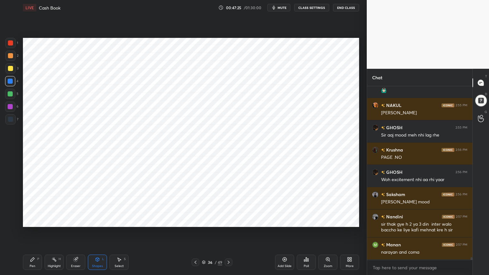
scroll to position [11692, 0]
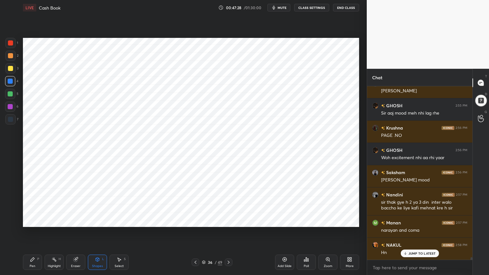
click at [33, 221] on icon at bounding box center [32, 259] width 5 height 5
click at [10, 124] on div at bounding box center [10, 119] width 10 height 10
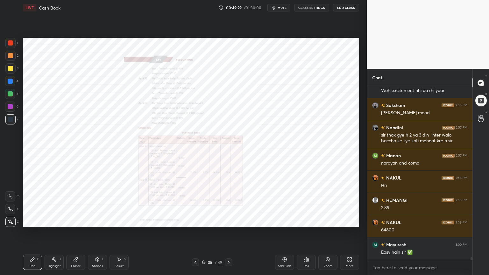
scroll to position [11781, 0]
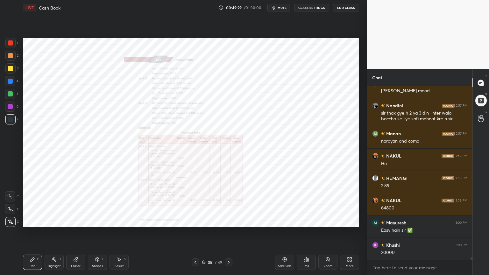
click at [327, 221] on div "Zoom" at bounding box center [328, 262] width 19 height 15
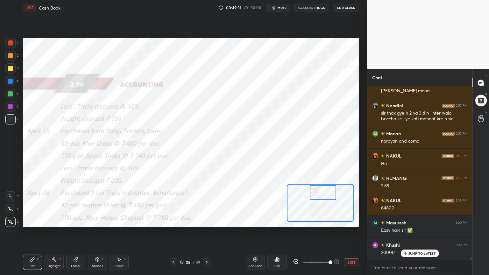
click at [8, 198] on icon at bounding box center [10, 196] width 6 height 4
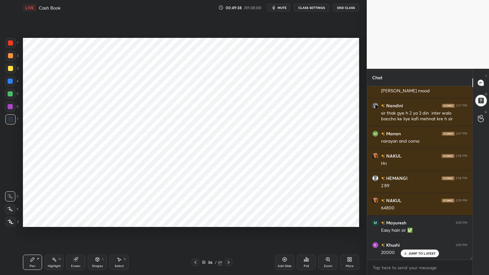
click at [72, 221] on div "Eraser" at bounding box center [76, 266] width 10 height 3
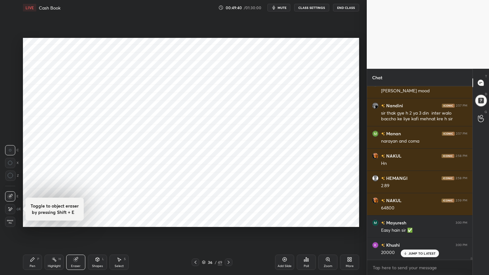
click at [40, 221] on div "Pen P" at bounding box center [32, 262] width 19 height 15
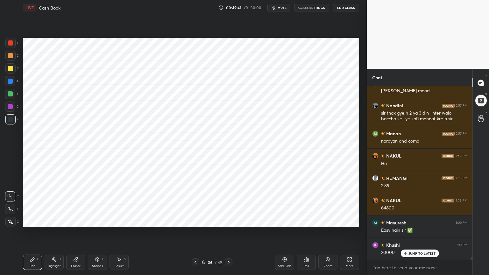
scroll to position [11796, 0]
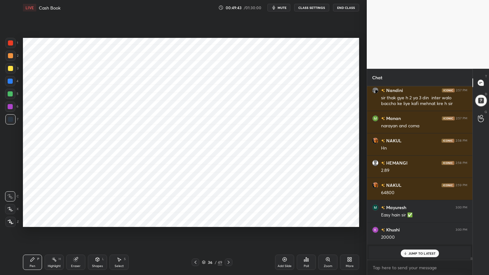
click at [11, 221] on icon at bounding box center [11, 222] width 6 height 4
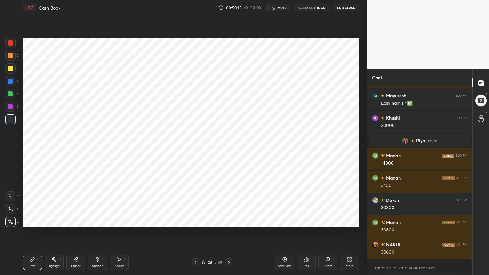
scroll to position [11930, 0]
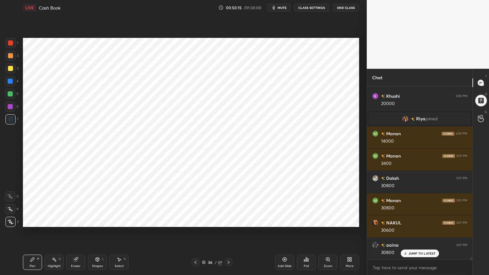
click at [57, 221] on div "Highlight H" at bounding box center [54, 262] width 19 height 15
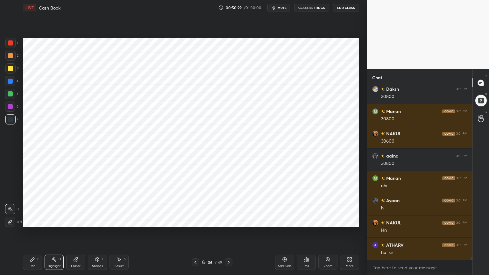
scroll to position [12042, 0]
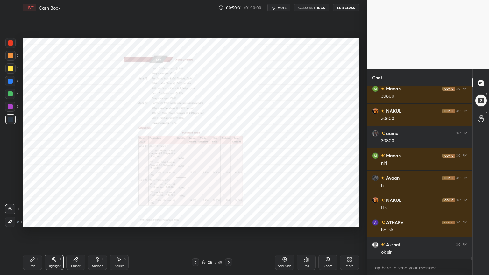
click at [35, 221] on div "Pen P" at bounding box center [32, 262] width 19 height 15
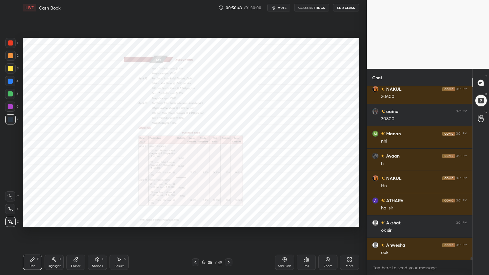
scroll to position [12087, 0]
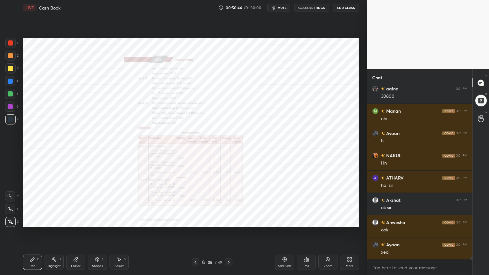
click at [329, 221] on icon at bounding box center [328, 259] width 5 height 5
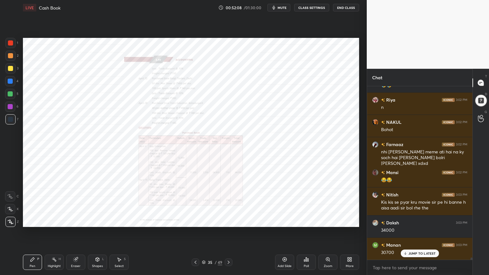
scroll to position [12767, 0]
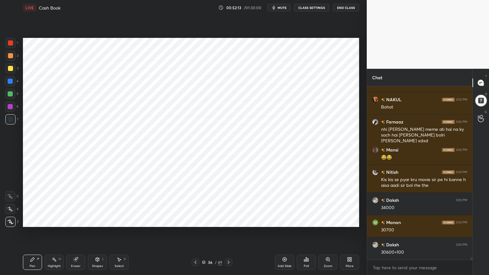
click at [98, 221] on div "Shapes L" at bounding box center [97, 262] width 19 height 15
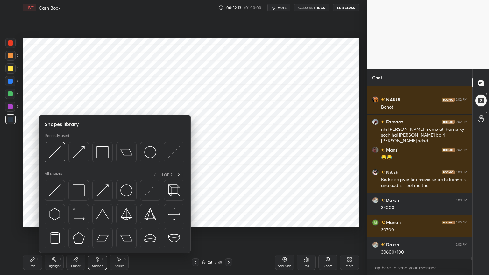
click at [100, 221] on div "Shapes L" at bounding box center [97, 262] width 19 height 15
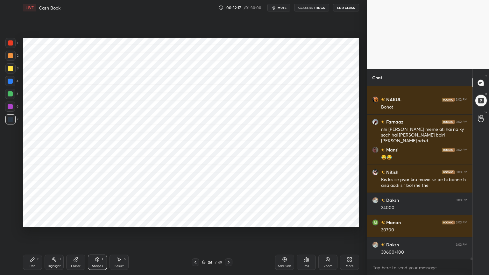
click at [79, 221] on div "Eraser" at bounding box center [75, 262] width 19 height 15
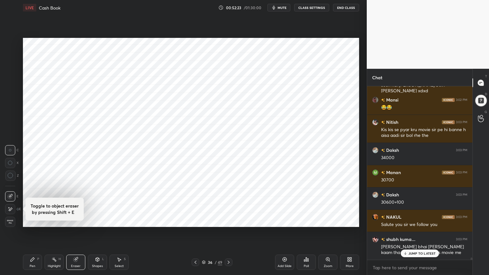
scroll to position [12840, 0]
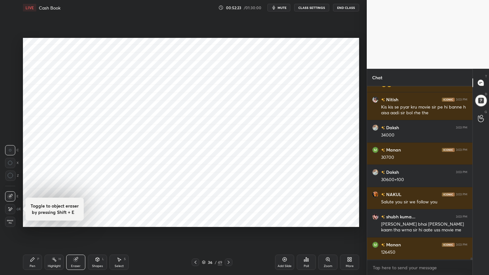
click at [33, 221] on div "Pen" at bounding box center [33, 266] width 6 height 3
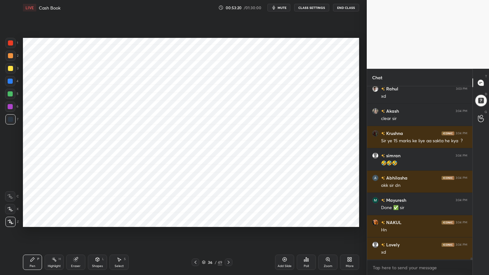
scroll to position [13085, 0]
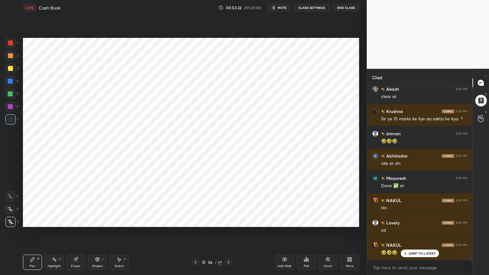
click at [61, 221] on div "Highlight H" at bounding box center [54, 262] width 19 height 15
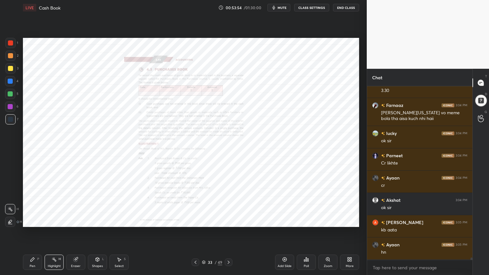
scroll to position [13470, 0]
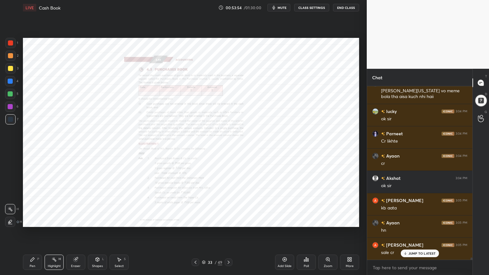
click at [329, 221] on icon at bounding box center [328, 259] width 5 height 5
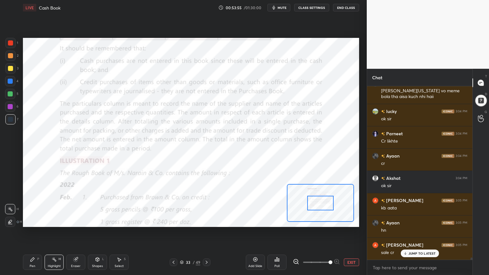
scroll to position [13493, 0]
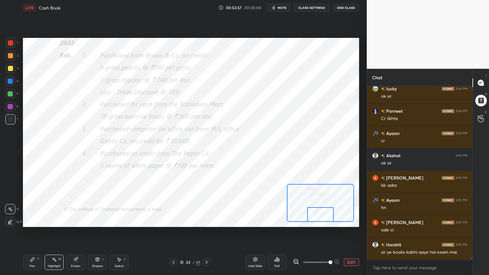
click at [33, 221] on div "Pen" at bounding box center [33, 266] width 6 height 3
click at [7, 198] on icon at bounding box center [10, 196] width 6 height 4
click at [6, 48] on div "1" at bounding box center [11, 44] width 13 height 13
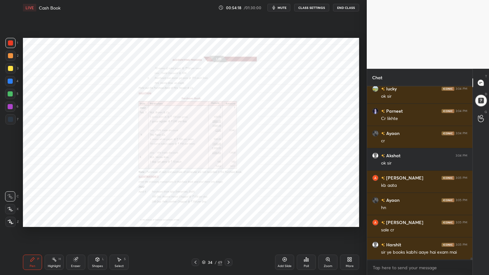
click at [322, 221] on div "Zoom" at bounding box center [328, 262] width 19 height 15
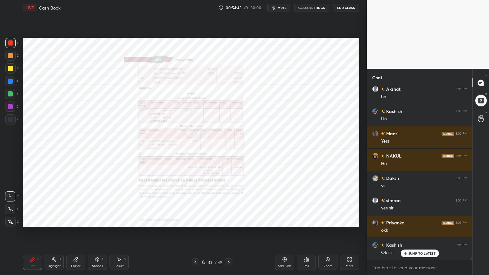
scroll to position [13805, 0]
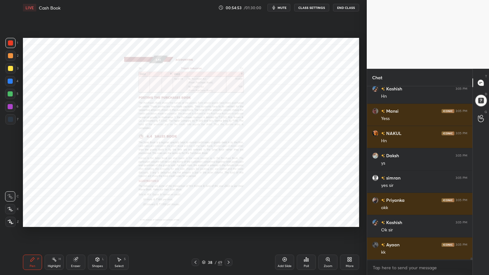
click at [331, 221] on div "Zoom" at bounding box center [328, 262] width 19 height 15
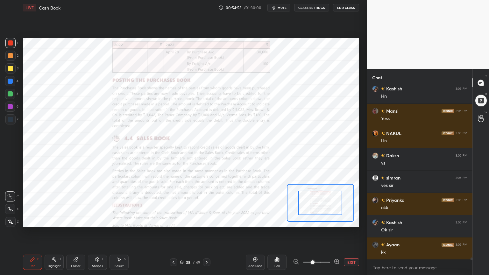
click at [315, 221] on span at bounding box center [313, 263] width 4 height 4
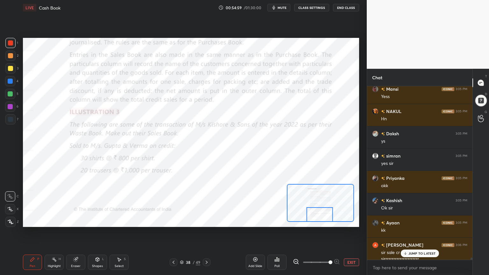
scroll to position [13833, 0]
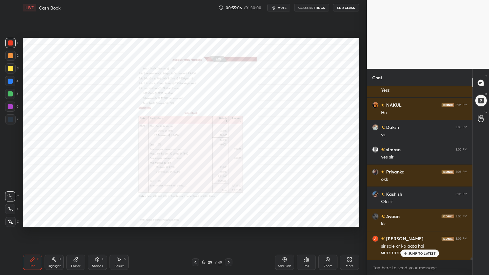
click at [328, 221] on div "Zoom" at bounding box center [328, 262] width 19 height 15
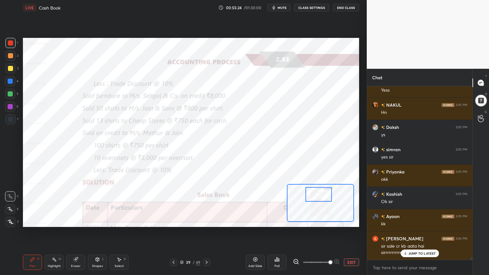
click at [255, 221] on icon at bounding box center [255, 259] width 5 height 5
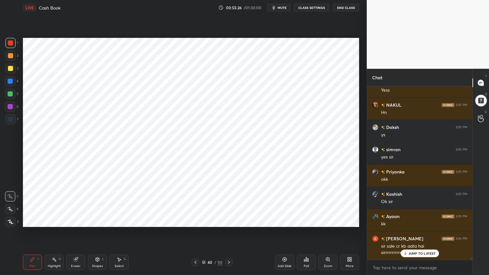
click at [13, 82] on div at bounding box center [10, 81] width 10 height 10
click at [10, 221] on div at bounding box center [10, 222] width 10 height 10
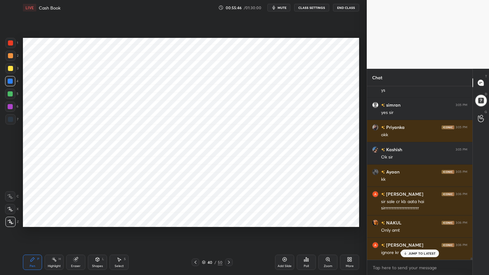
scroll to position [13900, 0]
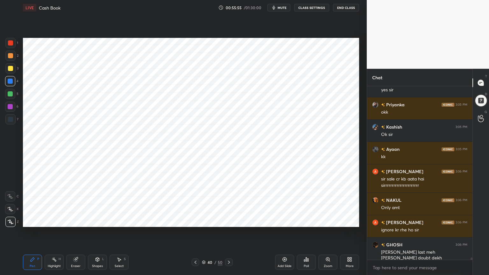
click at [96, 221] on div "Shapes L" at bounding box center [97, 262] width 19 height 15
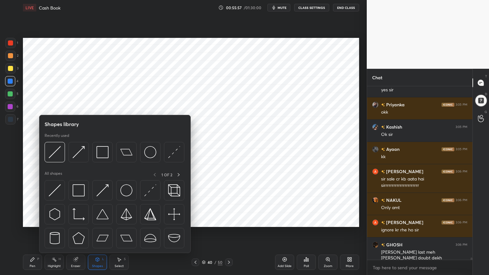
scroll to position [13916, 0]
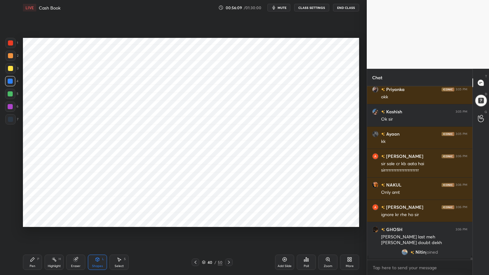
click at [34, 221] on icon at bounding box center [32, 259] width 5 height 5
click at [13, 117] on div at bounding box center [10, 119] width 10 height 10
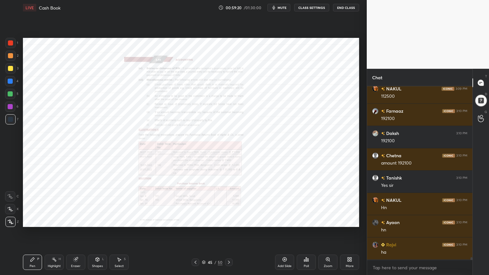
scroll to position [12453, 0]
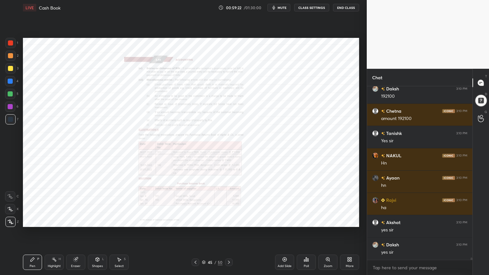
click at [329, 221] on icon at bounding box center [328, 260] width 4 height 4
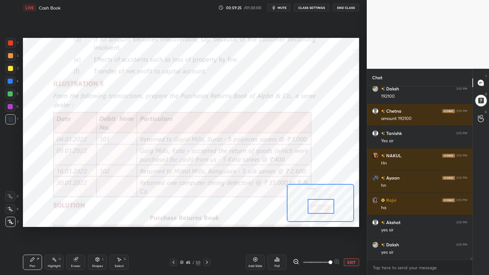
click at [13, 198] on icon at bounding box center [10, 196] width 6 height 4
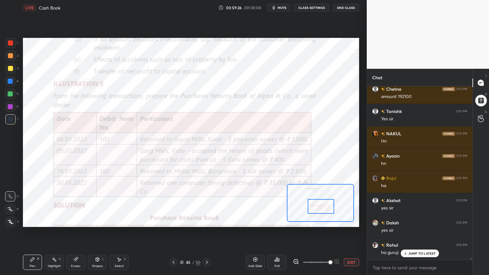
click at [9, 47] on div at bounding box center [10, 43] width 10 height 10
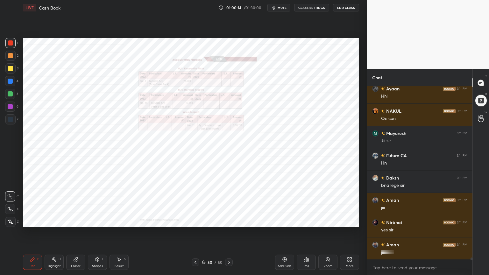
scroll to position [12876, 0]
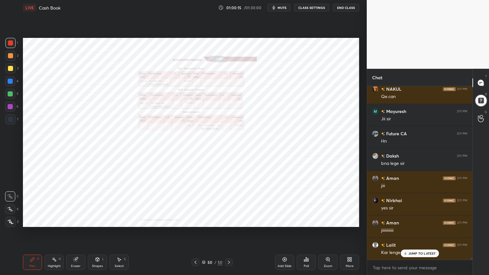
click at [283, 221] on icon at bounding box center [284, 259] width 5 height 5
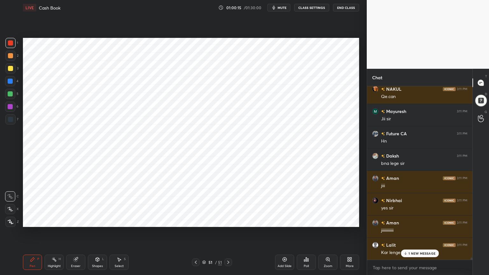
scroll to position [12899, 0]
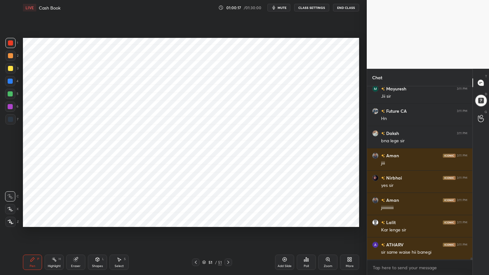
click at [10, 80] on div at bounding box center [10, 81] width 5 height 5
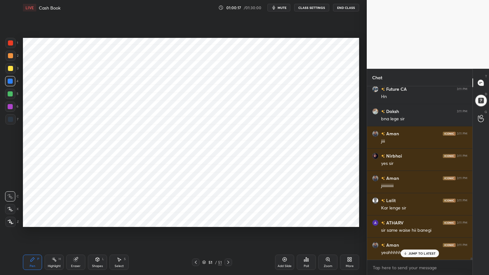
click at [13, 221] on div "Z" at bounding box center [11, 222] width 13 height 10
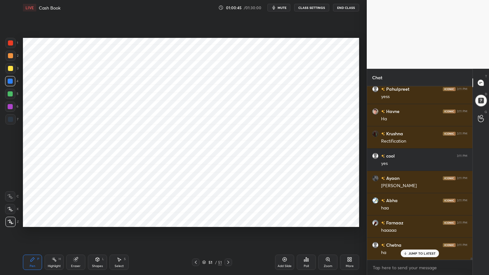
scroll to position [13953, 0]
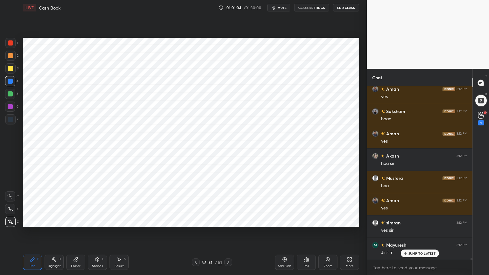
click at [479, 119] on icon at bounding box center [481, 115] width 6 height 7
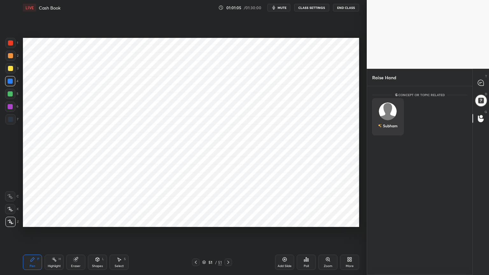
click at [388, 112] on img "grid" at bounding box center [388, 112] width 18 height 18
click at [388, 129] on button "INVITE" at bounding box center [388, 130] width 26 height 8
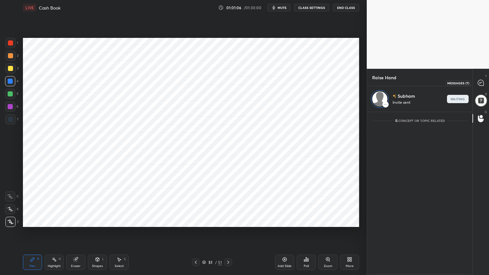
click at [475, 83] on div at bounding box center [481, 82] width 13 height 11
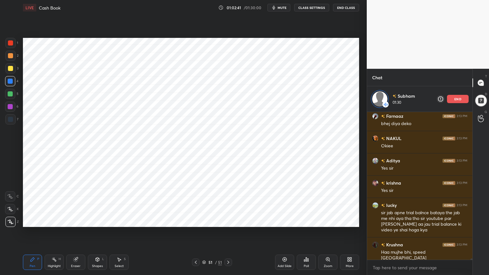
scroll to position [15567, 0]
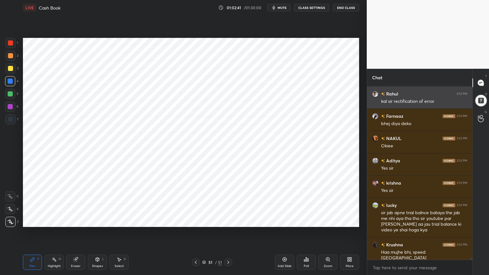
click at [459, 100] on div "kal sir rectification of error" at bounding box center [424, 101] width 86 height 6
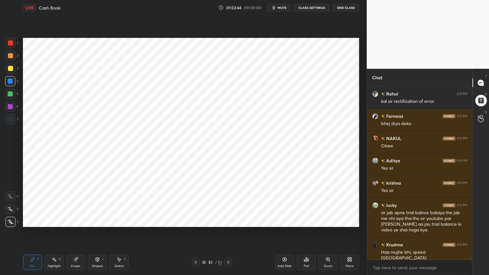
click at [481, 102] on div at bounding box center [481, 100] width 13 height 13
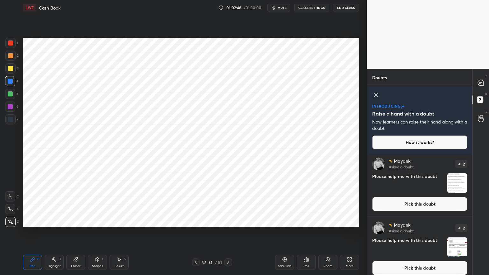
scroll to position [0, 0]
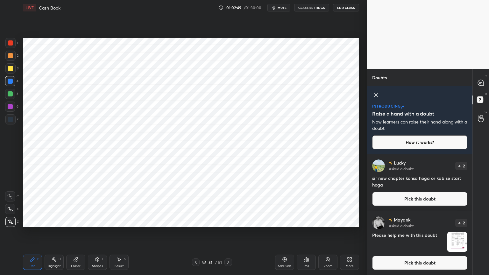
click at [373, 98] on icon at bounding box center [377, 95] width 8 height 8
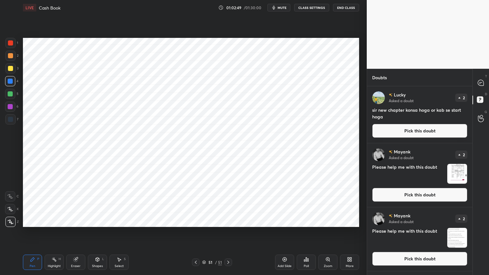
scroll to position [187, 104]
click at [484, 85] on icon at bounding box center [481, 83] width 6 height 6
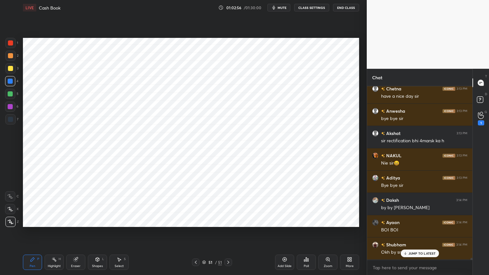
scroll to position [15812, 0]
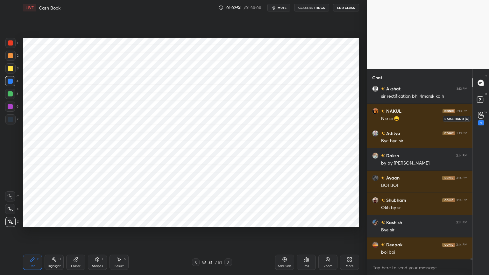
click at [481, 118] on icon at bounding box center [481, 115] width 6 height 7
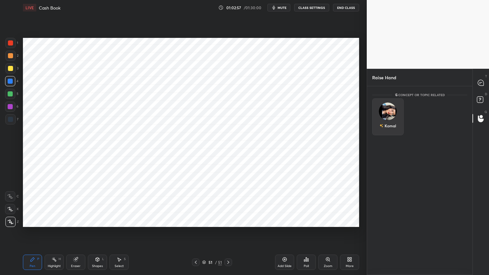
click at [391, 112] on img "grid" at bounding box center [388, 112] width 18 height 18
click at [394, 130] on button "INVITE" at bounding box center [388, 130] width 26 height 8
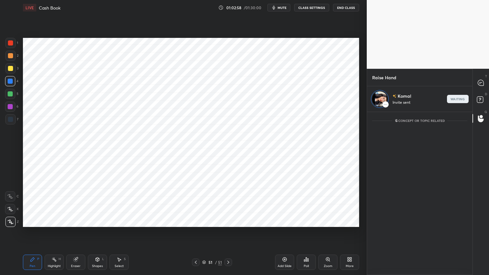
scroll to position [162, 104]
click at [483, 85] on icon at bounding box center [481, 83] width 6 height 6
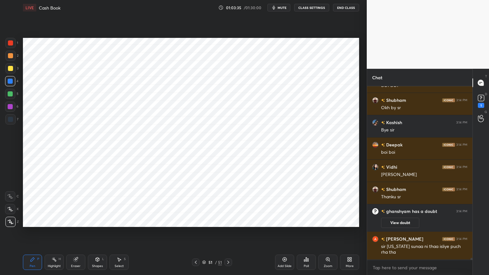
click at [342, 9] on button "End Class" at bounding box center [346, 8] width 26 height 8
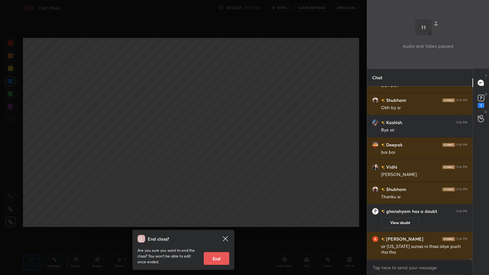
click at [219, 221] on button "End" at bounding box center [216, 258] width 25 height 13
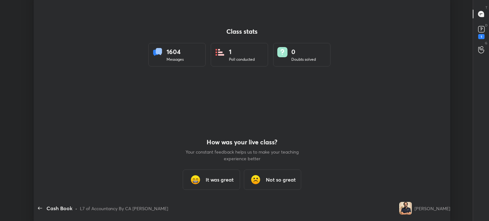
type textarea "x"
